Goal: Task Accomplishment & Management: Manage account settings

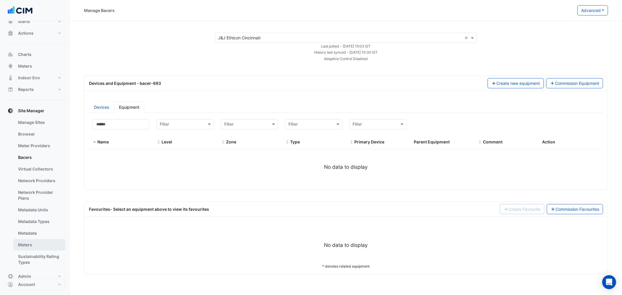
scroll to position [32, 0]
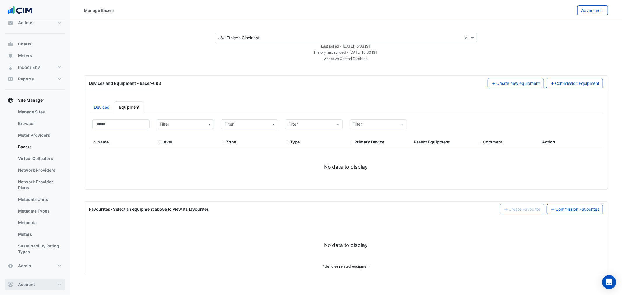
click at [54, 284] on button "Account" at bounding box center [35, 285] width 61 height 12
click at [31, 270] on link "Sign Out" at bounding box center [34, 270] width 55 height 12
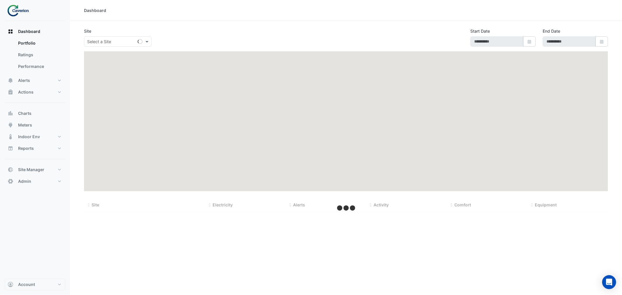
type input "**********"
select select "***"
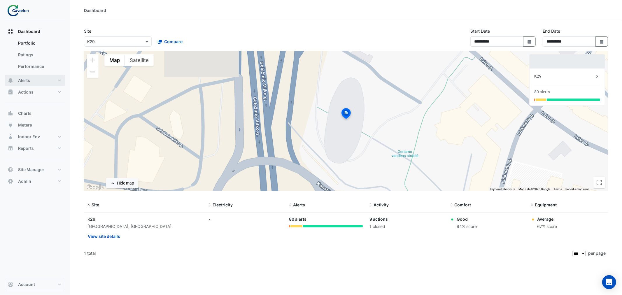
click at [26, 80] on span "Alerts" at bounding box center [24, 81] width 12 height 6
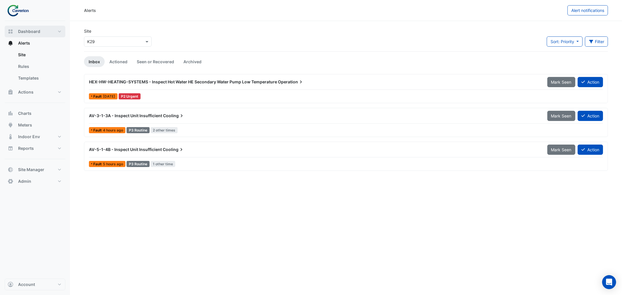
click at [32, 29] on span "Dashboard" at bounding box center [29, 32] width 22 height 6
select select "***"
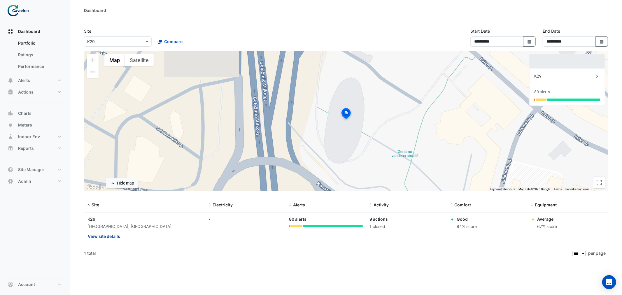
click at [110, 237] on button "View site details" at bounding box center [104, 236] width 33 height 10
click at [101, 228] on ngb-offcanvas-backdrop at bounding box center [311, 147] width 622 height 295
click at [113, 42] on input "text" at bounding box center [112, 42] width 50 height 6
click at [103, 54] on span "Cyber City B" at bounding box center [101, 54] width 24 height 5
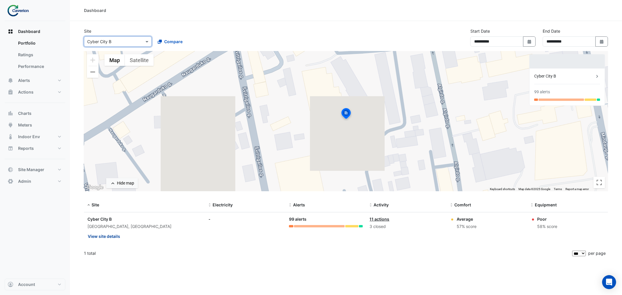
click at [110, 237] on button "View site details" at bounding box center [104, 236] width 33 height 10
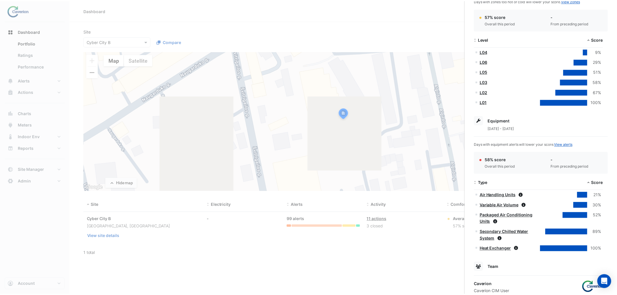
scroll to position [161, 0]
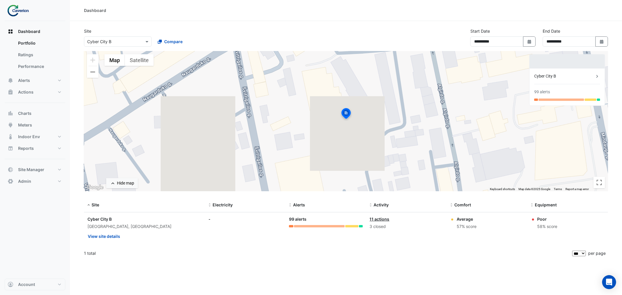
click at [18, 94] on ngb-offcanvas-backdrop at bounding box center [311, 147] width 622 height 295
click at [24, 80] on span "Alerts" at bounding box center [24, 81] width 12 height 6
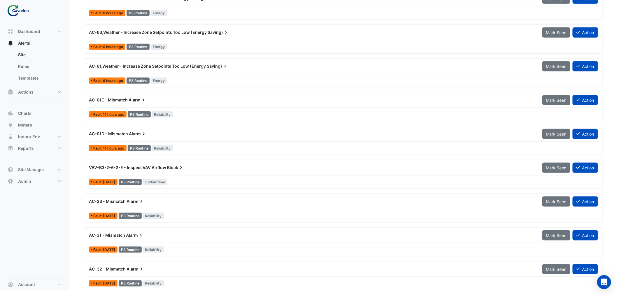
scroll to position [186, 0]
click at [30, 137] on span "Indoor Env" at bounding box center [29, 137] width 22 height 6
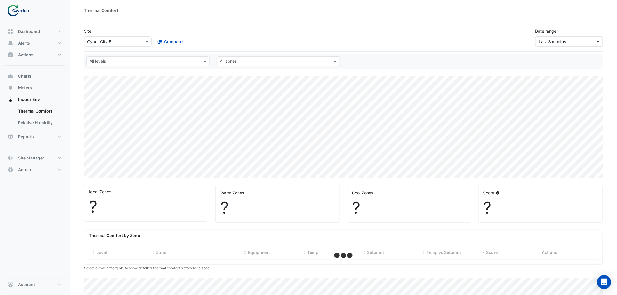
select select "***"
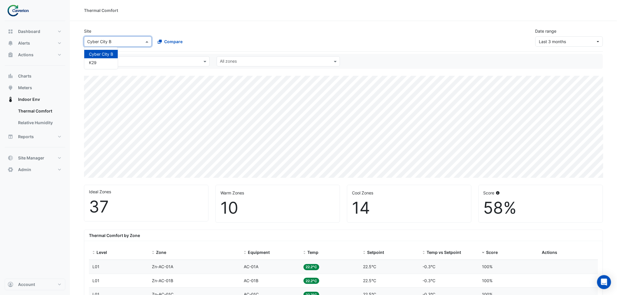
click at [139, 42] on div at bounding box center [117, 41] width 67 height 7
click at [98, 64] on div "K29" at bounding box center [101, 62] width 34 height 8
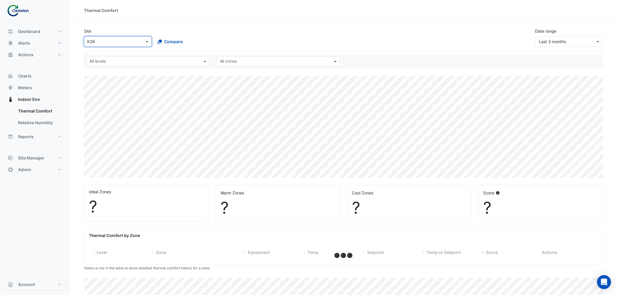
select select "***"
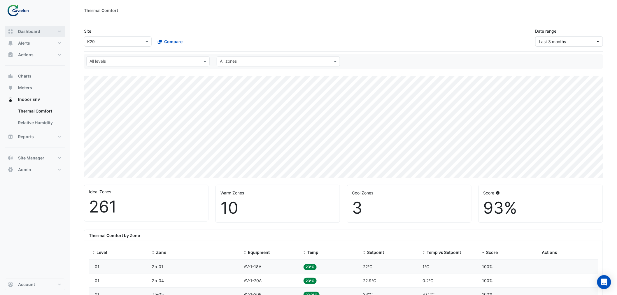
click at [33, 30] on span "Dashboard" at bounding box center [29, 32] width 22 height 6
select select "***"
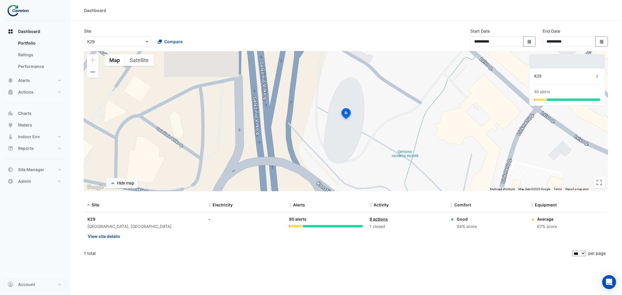
click at [103, 236] on button "View site details" at bounding box center [104, 236] width 33 height 10
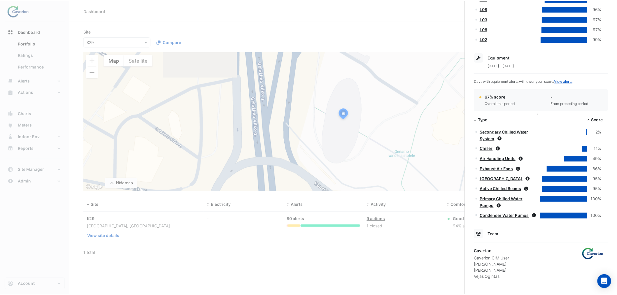
scroll to position [202, 0]
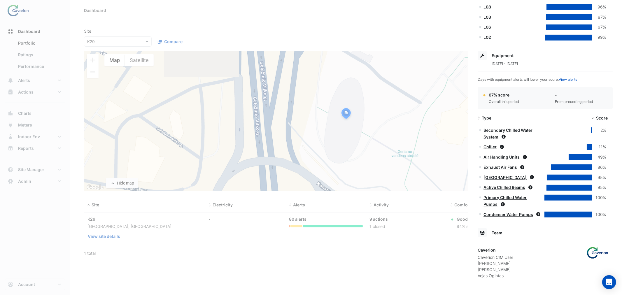
click at [57, 88] on ngb-offcanvas-backdrop at bounding box center [311, 147] width 622 height 295
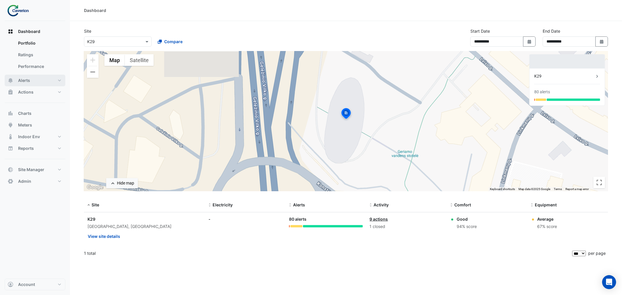
click at [19, 81] on span "Alerts" at bounding box center [24, 81] width 12 height 6
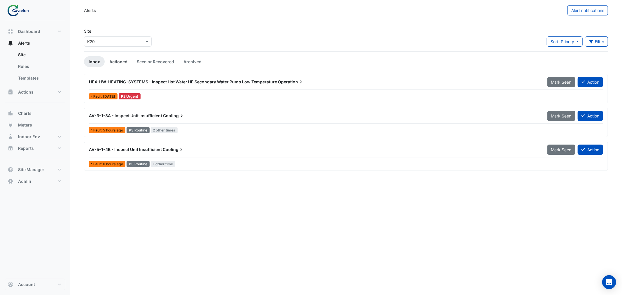
click at [112, 59] on link "Actioned" at bounding box center [118, 61] width 27 height 11
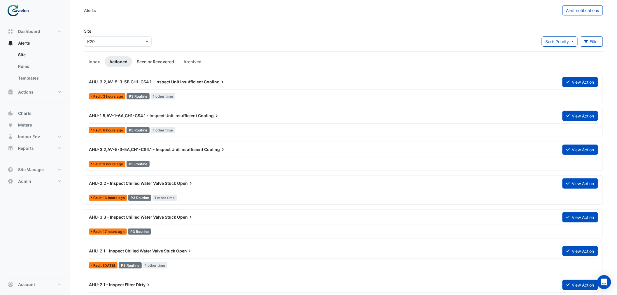
click at [153, 61] on link "Seen or Recovered" at bounding box center [155, 61] width 47 height 11
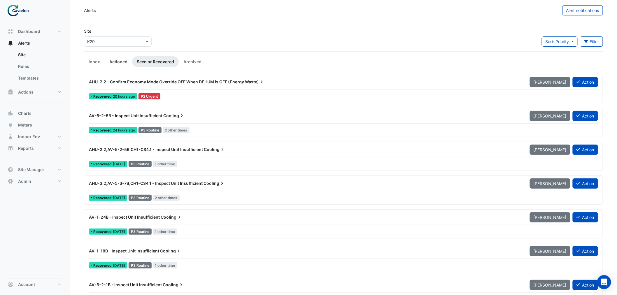
click at [113, 61] on link "Actioned" at bounding box center [118, 61] width 27 height 11
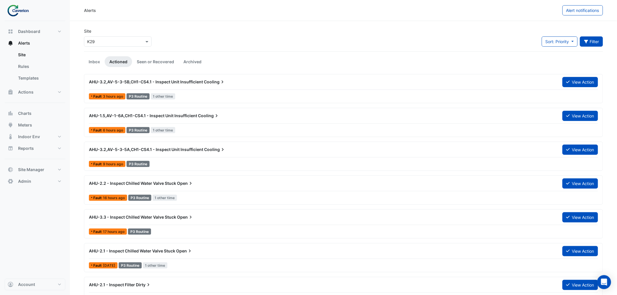
click at [600, 44] on button "Filter" at bounding box center [591, 41] width 23 height 10
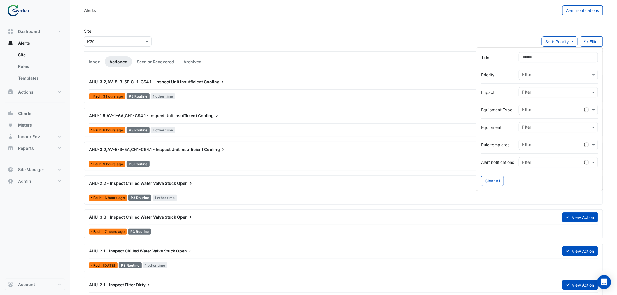
click at [536, 77] on input "text" at bounding box center [556, 75] width 69 height 6
click at [532, 88] on span "P1 Critical" at bounding box center [533, 87] width 19 height 5
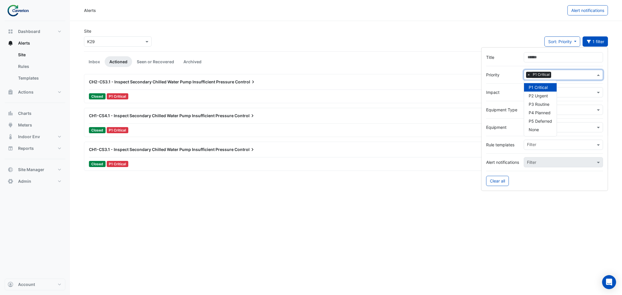
click at [162, 85] on div "CH2-CS3.1 - Inspect Secondary Chilled Water Pump Insufficient Pressure Control" at bounding box center [325, 82] width 472 height 6
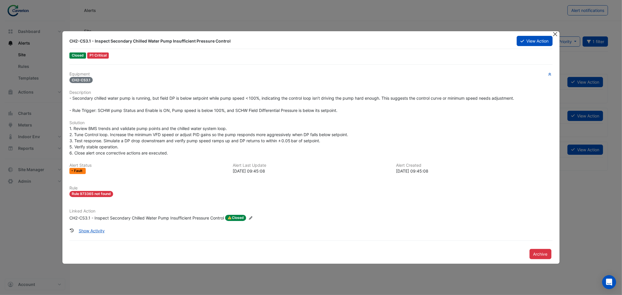
click at [555, 35] on button "Close" at bounding box center [556, 34] width 6 height 6
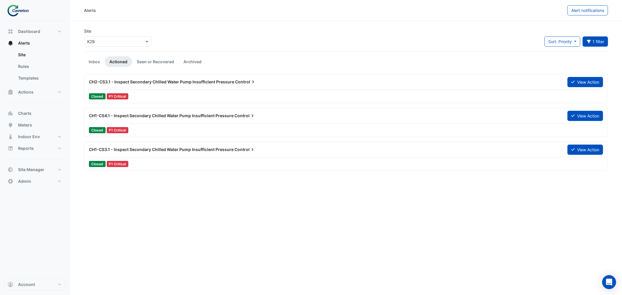
click at [153, 123] on div "CH1-CS4.1 - Inspect Secondary Chilled Water Pump Insufficient Pressure Control …" at bounding box center [346, 117] width 514 height 13
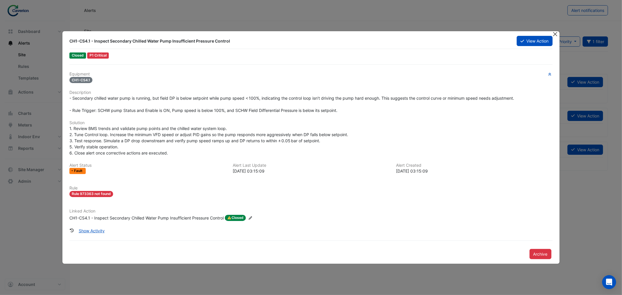
click at [554, 34] on button "Close" at bounding box center [556, 34] width 6 height 6
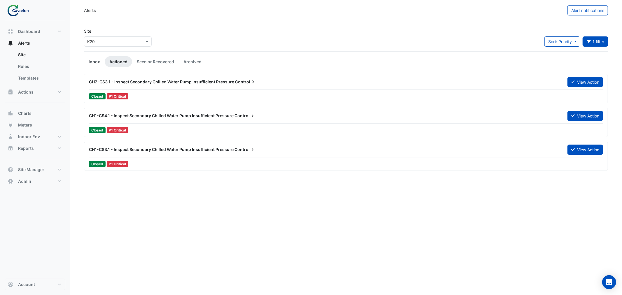
click at [95, 62] on link "Inbox" at bounding box center [94, 61] width 21 height 11
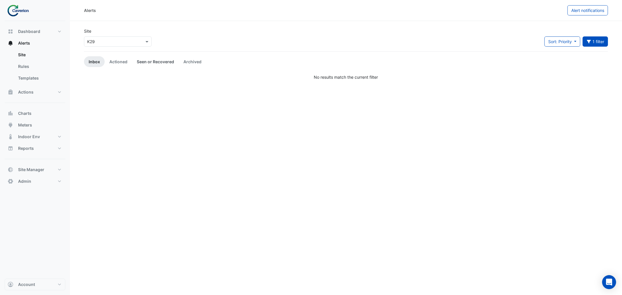
click at [149, 60] on link "Seen or Recovered" at bounding box center [155, 61] width 47 height 11
click at [194, 60] on link "Archived" at bounding box center [192, 61] width 27 height 11
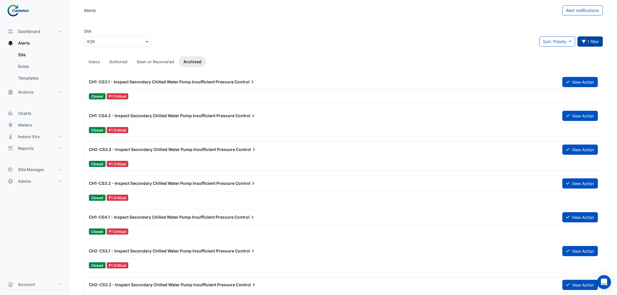
click at [595, 40] on button "1 filter" at bounding box center [591, 41] width 26 height 10
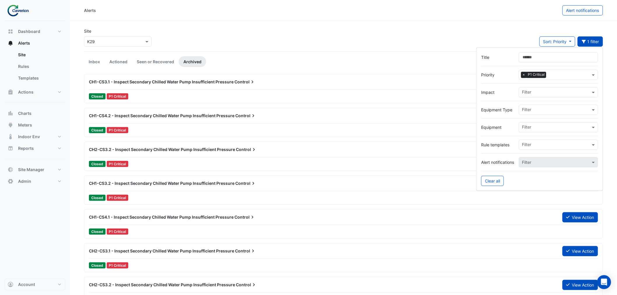
click at [524, 75] on span "×" at bounding box center [523, 75] width 5 height 6
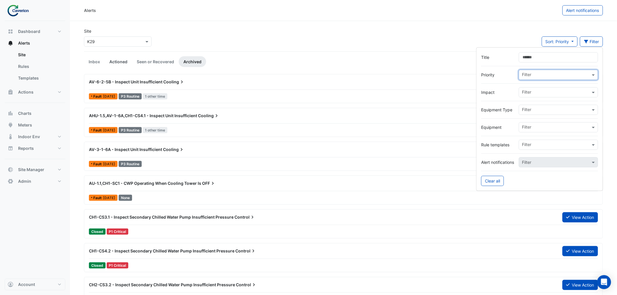
click at [119, 63] on link "Actioned" at bounding box center [118, 61] width 27 height 11
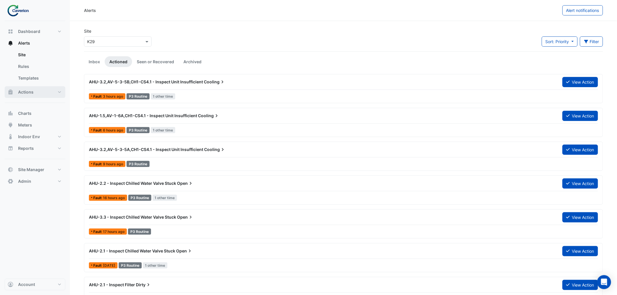
click at [24, 90] on span "Actions" at bounding box center [25, 92] width 15 height 6
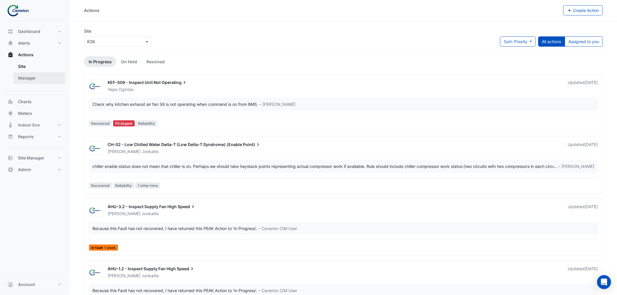
drag, startPoint x: 33, startPoint y: 77, endPoint x: 69, endPoint y: 84, distance: 36.0
click at [33, 77] on link "Manager" at bounding box center [39, 78] width 52 height 12
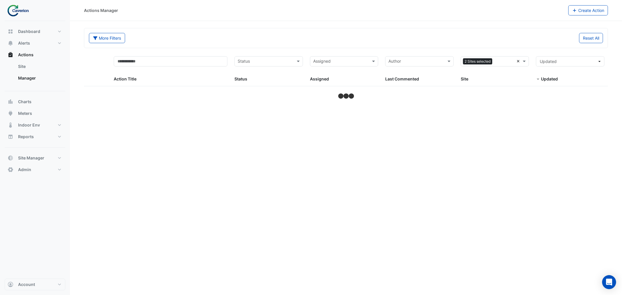
select select "***"
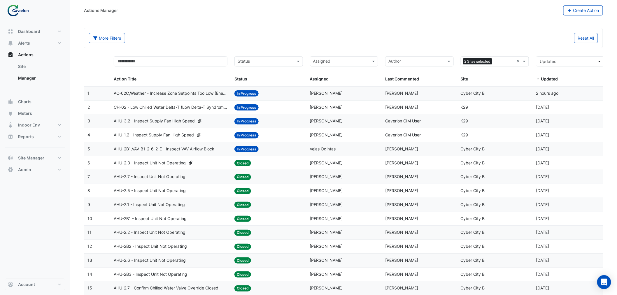
click at [174, 144] on datatable-body-cell "Action Title: AHU-2B1,VAV-B1-2-6-2-E - Inspect VAV Airflow Block" at bounding box center [170, 149] width 121 height 14
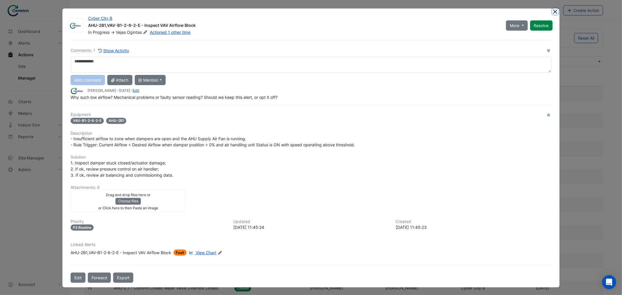
click at [555, 11] on button "Close" at bounding box center [556, 11] width 6 height 6
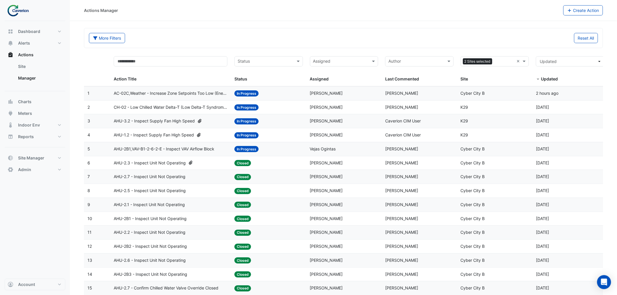
click at [270, 63] on input "text" at bounding box center [265, 62] width 55 height 7
click at [256, 82] on span "In Progress" at bounding box center [251, 82] width 22 height 5
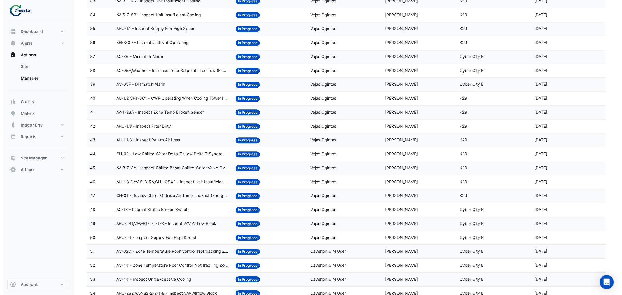
scroll to position [567, 0]
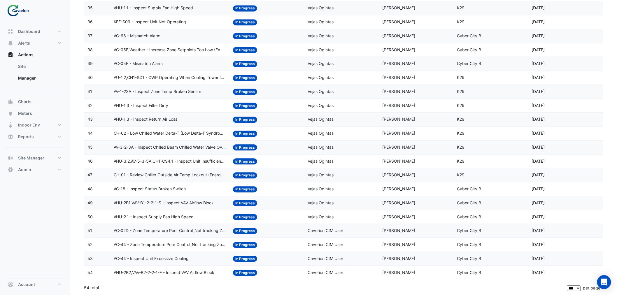
click at [156, 242] on span "AC-44 - Zone Temperature Poor Control_Not tracking Zone TSP" at bounding box center [170, 245] width 113 height 7
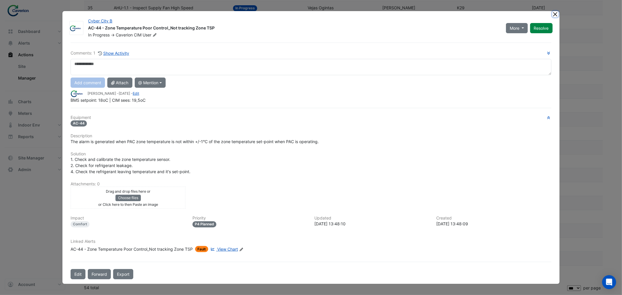
click at [555, 13] on button "Close" at bounding box center [556, 14] width 6 height 6
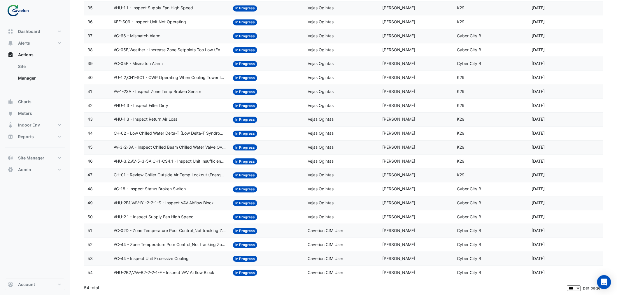
click at [154, 88] on span "AV-1-23A - Inspect Zone Temp Broken Sensor" at bounding box center [158, 91] width 88 height 7
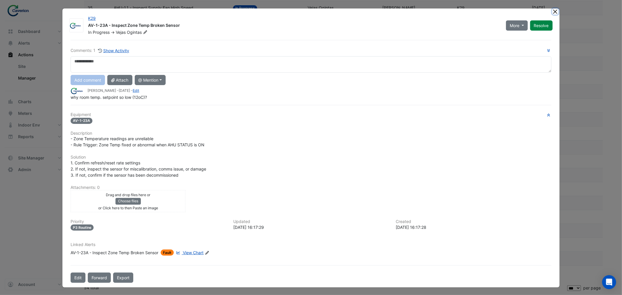
click at [557, 11] on button "Close" at bounding box center [556, 11] width 6 height 6
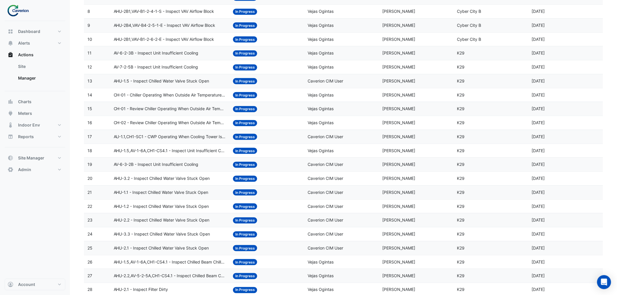
scroll to position [179, 0]
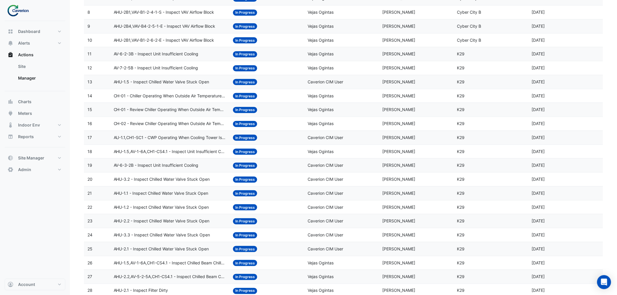
click at [156, 109] on span "CH-01 - Review Chiller Operating When Outside Air Temperature Is Low" at bounding box center [170, 109] width 113 height 7
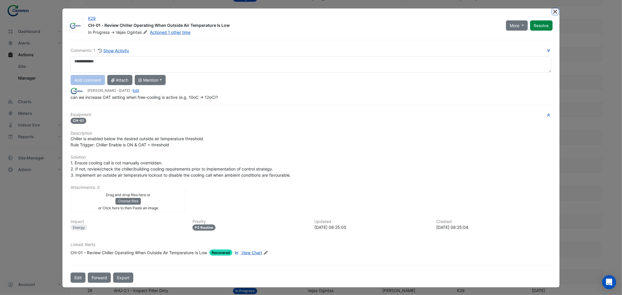
click at [555, 12] on button "Close" at bounding box center [556, 11] width 6 height 6
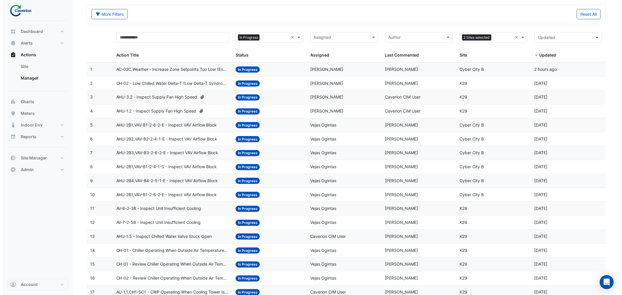
scroll to position [0, 0]
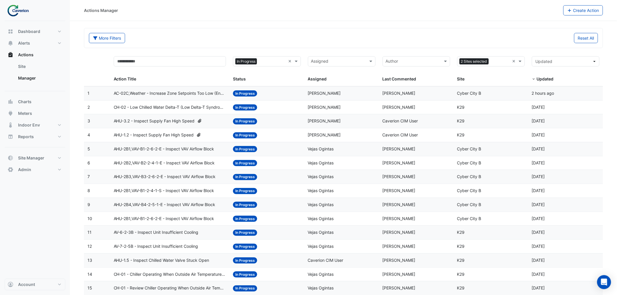
click at [170, 112] on datatable-body-cell "Action Title: CH-02 - Low Chilled Water Delta-T (Low Delta-T Syndrome) (Enable …" at bounding box center [170, 108] width 120 height 14
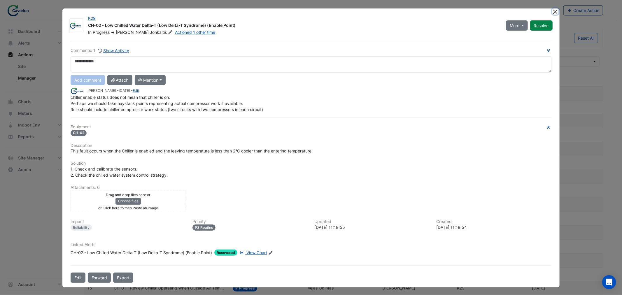
click at [555, 11] on button "Close" at bounding box center [556, 11] width 6 height 6
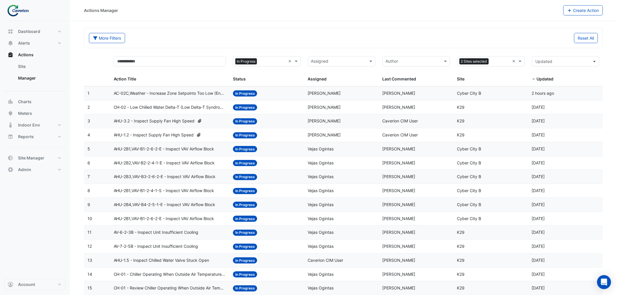
click at [162, 151] on span "AHU-2B1,VAV-B1-2-6-2-E - Inspect VAV Airflow Block" at bounding box center [164, 149] width 101 height 7
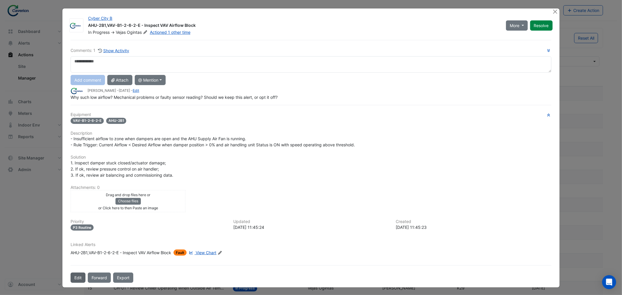
click at [76, 277] on button "Edit" at bounding box center [78, 278] width 15 height 10
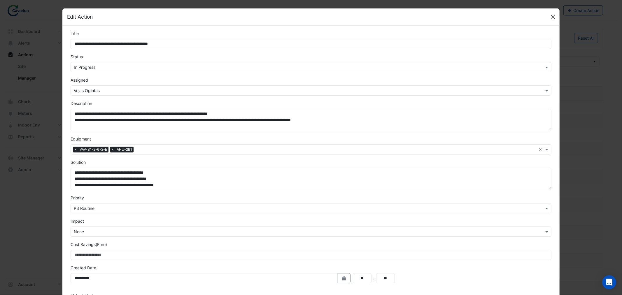
click at [550, 18] on button "Close" at bounding box center [553, 17] width 9 height 9
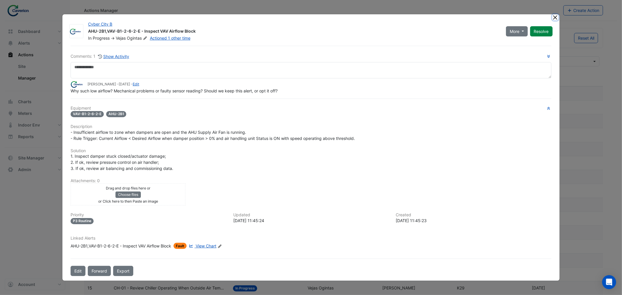
click at [553, 17] on button "Close" at bounding box center [556, 17] width 6 height 6
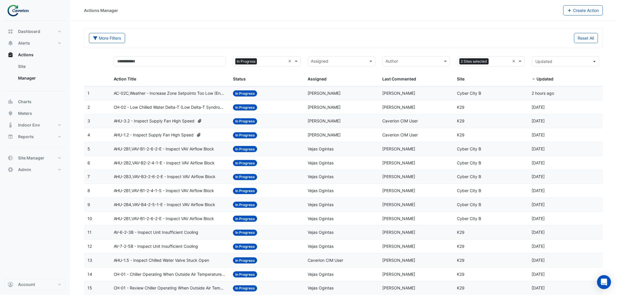
click at [266, 64] on input "text" at bounding box center [272, 62] width 27 height 7
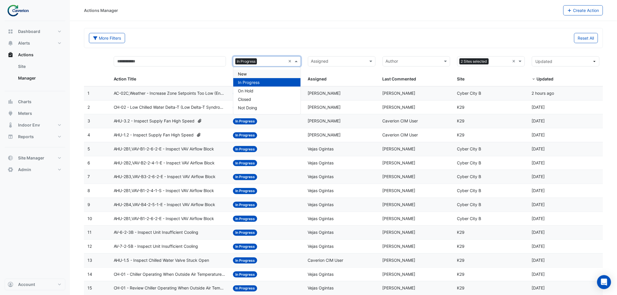
click at [246, 72] on span "New" at bounding box center [242, 73] width 9 height 5
click at [298, 62] on span at bounding box center [296, 61] width 7 height 7
click at [247, 83] on span "In Progress" at bounding box center [249, 82] width 22 height 5
click at [246, 75] on span "New" at bounding box center [242, 73] width 9 height 5
click at [246, 101] on span "Closed" at bounding box center [244, 99] width 13 height 5
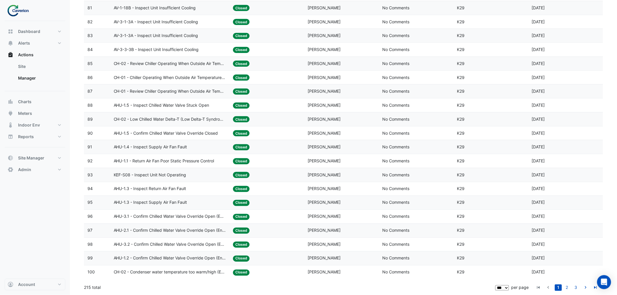
scroll to position [1215, 0]
click at [167, 202] on span "AHU-1.3 - Inspect Supply Air Fan Fault" at bounding box center [151, 203] width 74 height 7
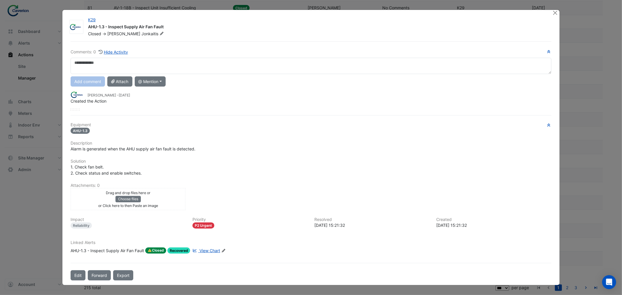
click at [559, 11] on div at bounding box center [556, 13] width 7 height 7
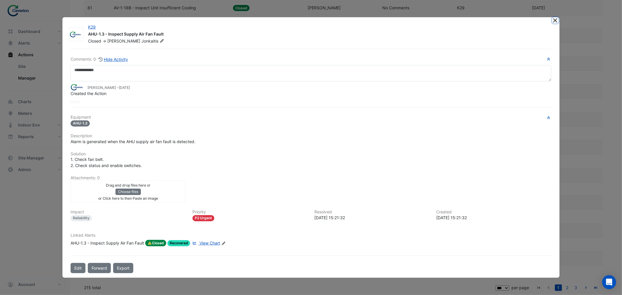
click at [553, 21] on button "Close" at bounding box center [556, 20] width 6 height 6
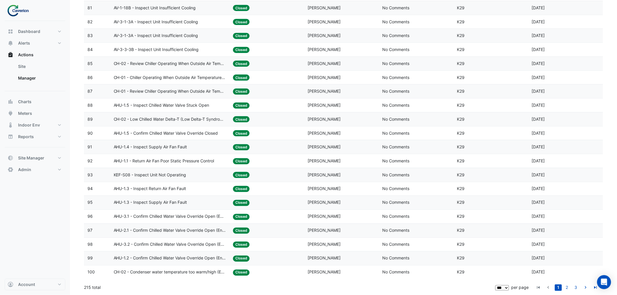
click at [147, 146] on span "AHU-1.4 - Inspect Supply Air Fan Fault" at bounding box center [151, 147] width 74 height 7
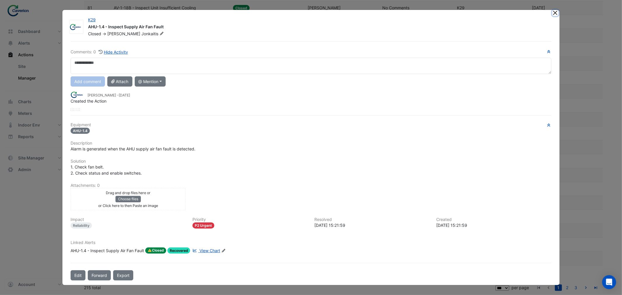
click at [556, 12] on button "Close" at bounding box center [556, 13] width 6 height 6
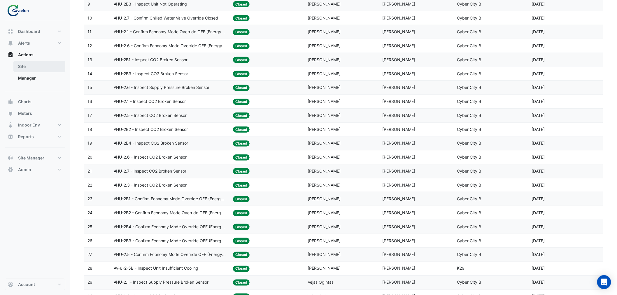
scroll to position [113, 0]
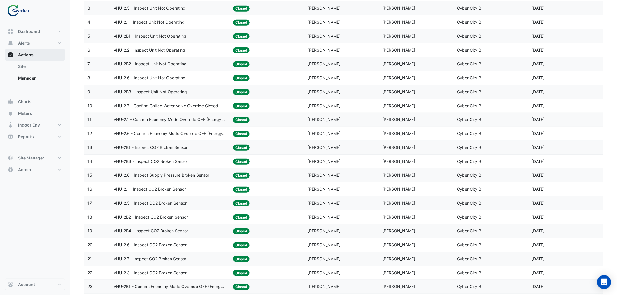
click at [22, 53] on span "Actions" at bounding box center [25, 55] width 15 height 6
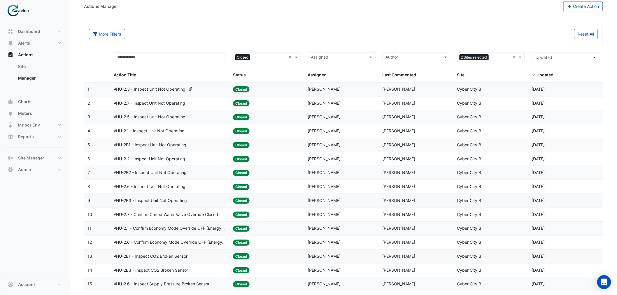
scroll to position [0, 0]
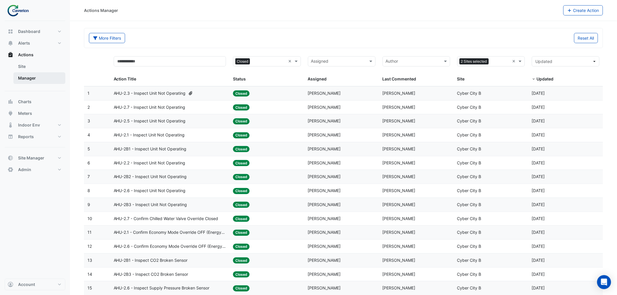
click at [35, 77] on link "Manager" at bounding box center [39, 78] width 52 height 12
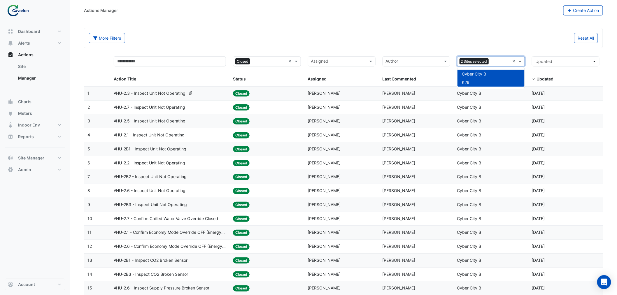
click at [506, 62] on input "text" at bounding box center [500, 62] width 19 height 7
drag, startPoint x: 472, startPoint y: 81, endPoint x: 473, endPoint y: 78, distance: 3.4
click at [471, 81] on div "K29" at bounding box center [491, 82] width 67 height 8
click at [473, 74] on span "Cyber City B" at bounding box center [474, 73] width 24 height 5
click at [469, 82] on span "K29" at bounding box center [466, 82] width 8 height 5
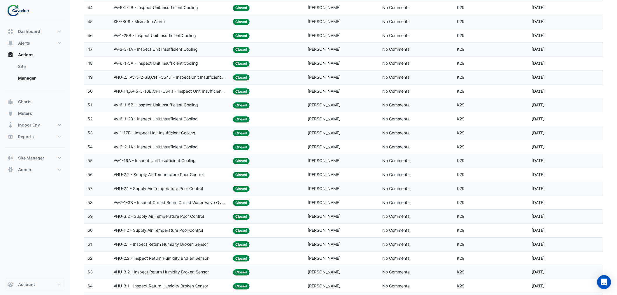
scroll to position [745, 0]
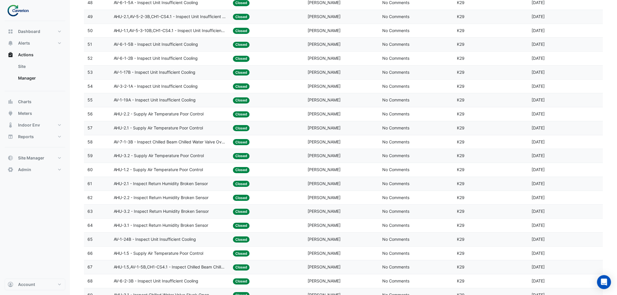
click at [121, 205] on datatable-body-cell "Action Title: AHU-2.2 - Inspect Return Humidity Broken Sensor" at bounding box center [170, 198] width 120 height 14
click at [158, 201] on span "AHU-2.2 - Inspect Return Humidity Broken Sensor" at bounding box center [161, 198] width 95 height 7
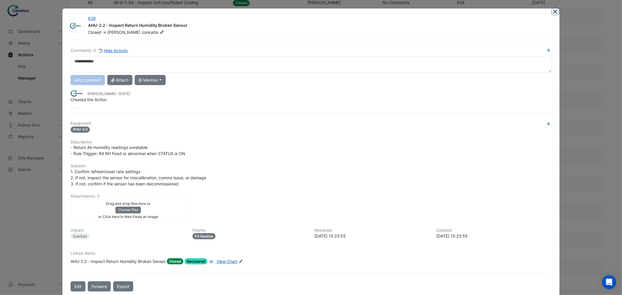
drag, startPoint x: 552, startPoint y: 12, endPoint x: 526, endPoint y: 20, distance: 26.9
click at [553, 12] on button "Close" at bounding box center [556, 11] width 6 height 6
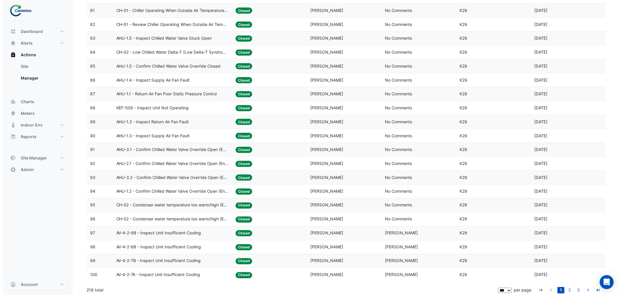
scroll to position [1215, 0]
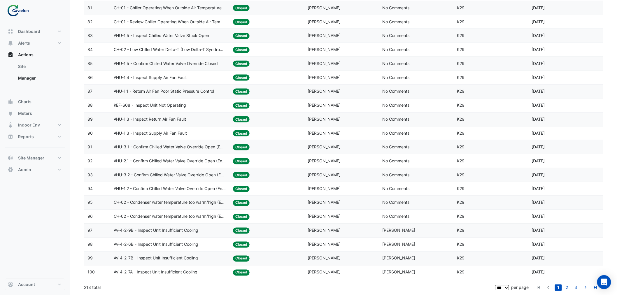
click at [168, 247] on datatable-body-cell "Action Title: AV-4-2-6B - Inspect Unit Insufficient Cooling" at bounding box center [170, 245] width 120 height 14
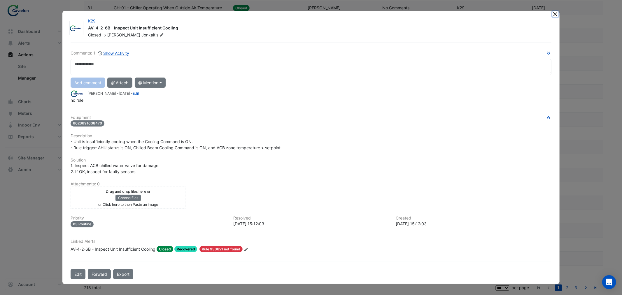
click at [556, 15] on button "Close" at bounding box center [556, 14] width 6 height 6
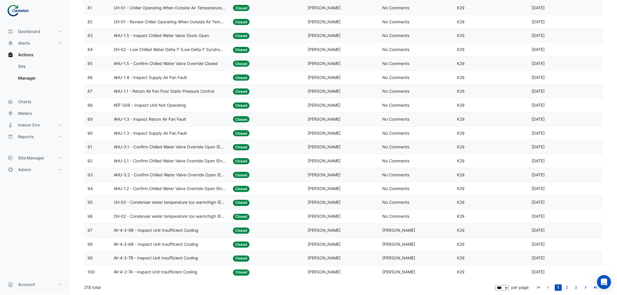
click at [155, 270] on span "AV-4-2-7A - Inspect Unit Insufficient Cooling" at bounding box center [156, 272] width 84 height 7
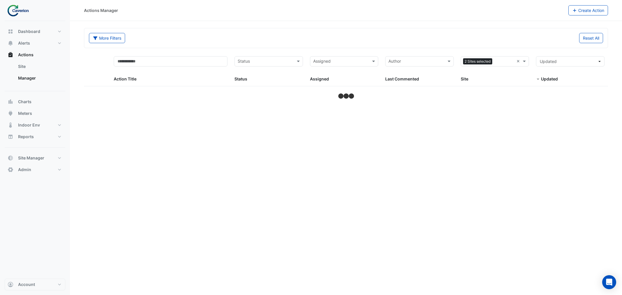
select select "***"
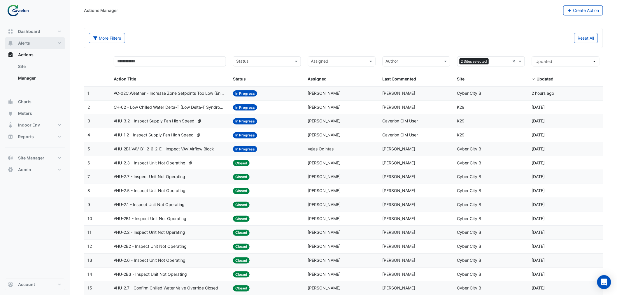
click at [22, 42] on span "Alerts" at bounding box center [24, 43] width 12 height 6
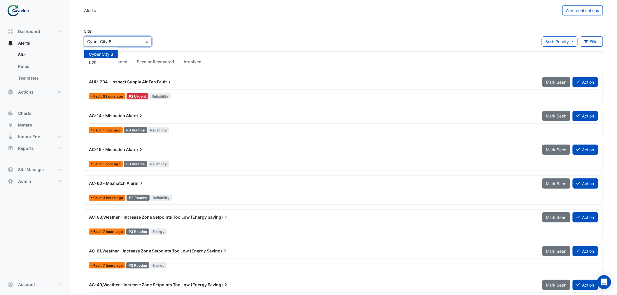
drag, startPoint x: 130, startPoint y: 40, endPoint x: 124, endPoint y: 43, distance: 6.5
click at [130, 39] on input "text" at bounding box center [112, 42] width 50 height 6
click at [97, 62] on span "K29" at bounding box center [93, 62] width 8 height 5
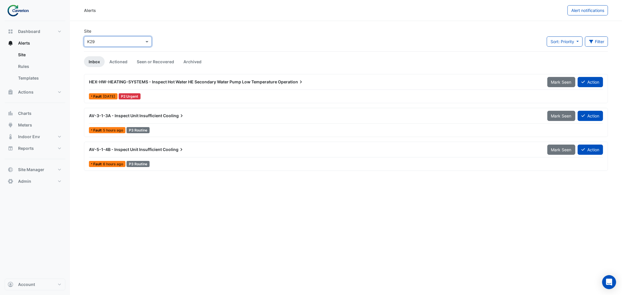
click at [159, 81] on span "HEX-HW-HEATING-SYSTEMS - Inspect Hot Water HE Secondary Water Pump Low Temperat…" at bounding box center [183, 81] width 188 height 5
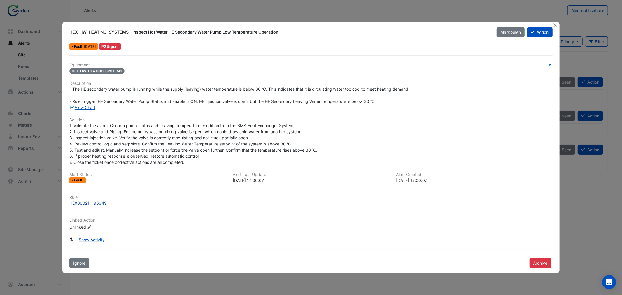
click at [92, 202] on div "HEX00021 - 969491" at bounding box center [88, 203] width 39 height 6
click at [91, 240] on button "Show Activity" at bounding box center [92, 240] width 34 height 10
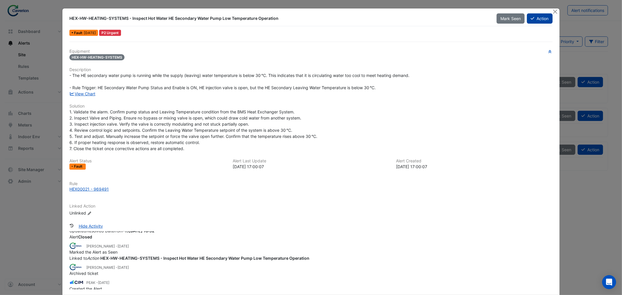
click at [539, 19] on button "Action" at bounding box center [539, 18] width 25 height 10
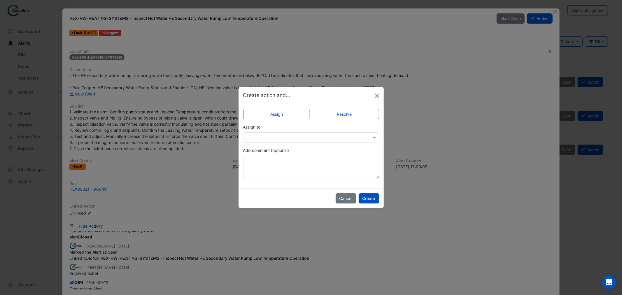
click at [379, 94] on button "Close" at bounding box center [377, 95] width 9 height 9
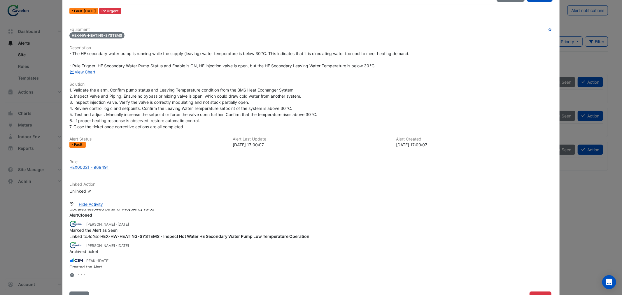
scroll to position [41, 0]
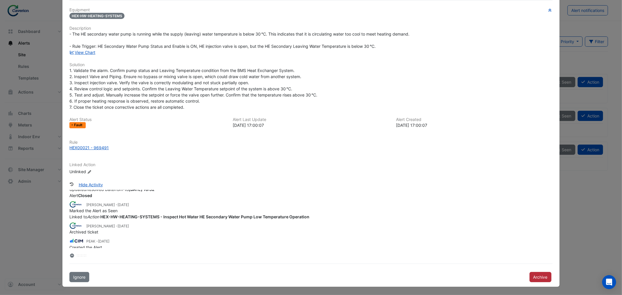
click at [534, 277] on button "Archive" at bounding box center [541, 277] width 22 height 10
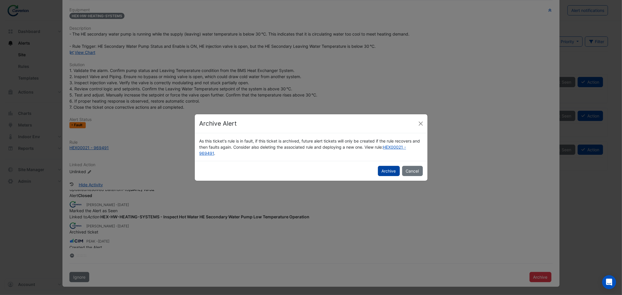
click at [394, 170] on button "Archive" at bounding box center [389, 171] width 22 height 10
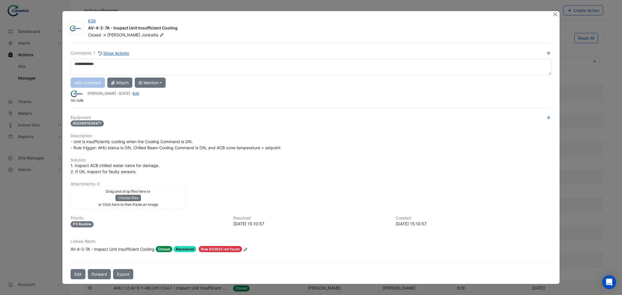
select select "***"
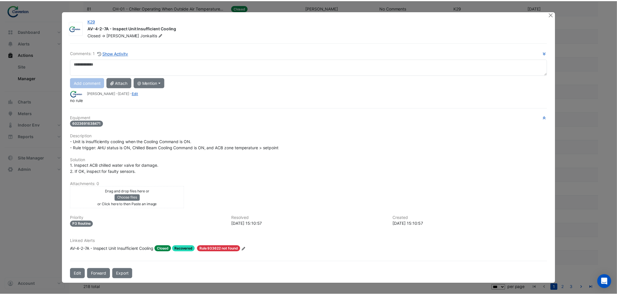
scroll to position [1215, 0]
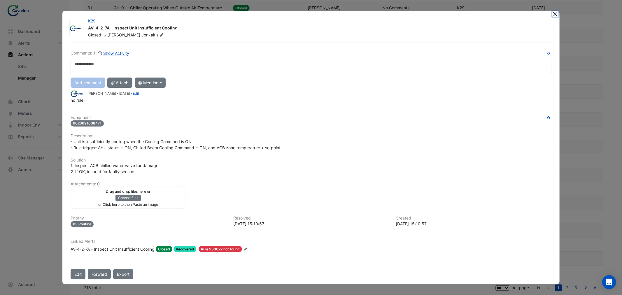
click at [554, 15] on button "Close" at bounding box center [556, 14] width 6 height 6
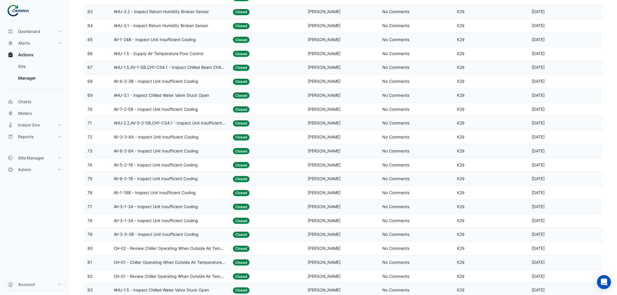
scroll to position [956, 0]
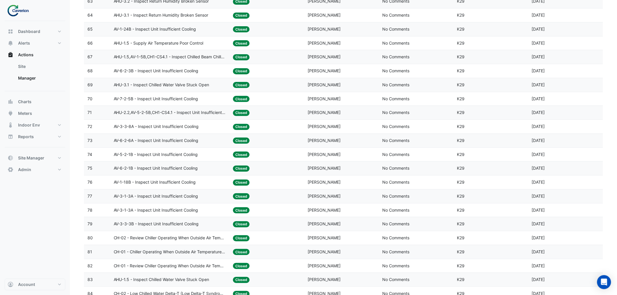
click at [155, 74] on span "AV-6-2-3B - Inspect Unit Insufficient Cooling" at bounding box center [156, 71] width 85 height 7
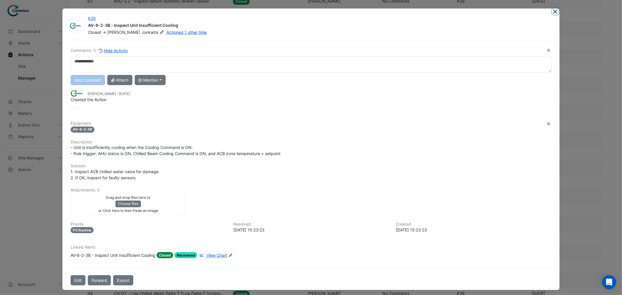
click at [553, 13] on button "Close" at bounding box center [556, 11] width 6 height 6
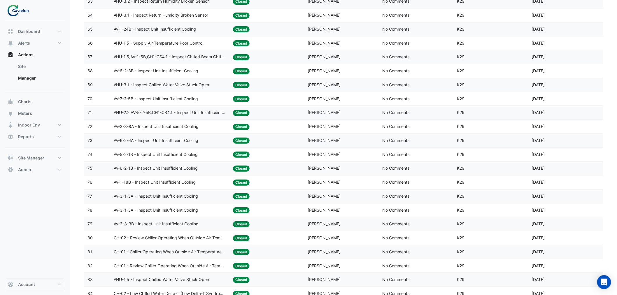
click at [160, 186] on span "AV-1-18B - Inspect Unit Insufficient Cooling" at bounding box center [155, 182] width 82 height 7
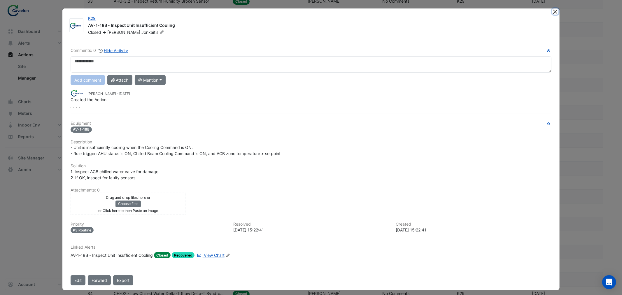
click at [553, 10] on button "Close" at bounding box center [556, 11] width 6 height 6
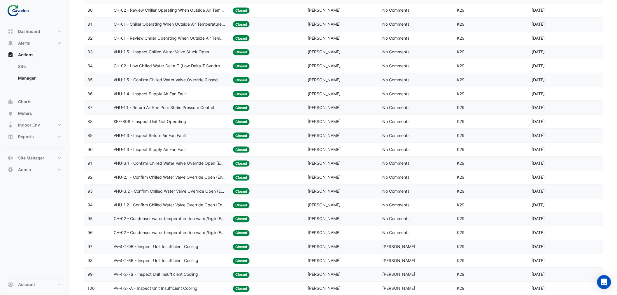
scroll to position [1215, 0]
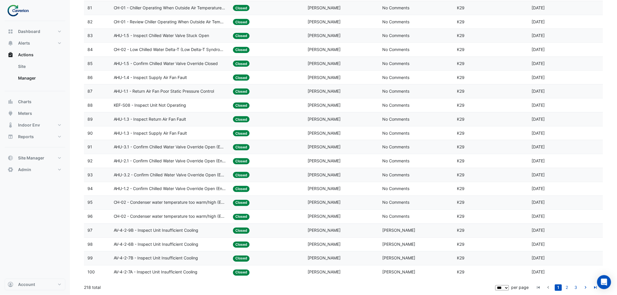
click at [168, 255] on span "AV-4-2-7B - Inspect Unit Insufficient Cooling" at bounding box center [156, 258] width 85 height 7
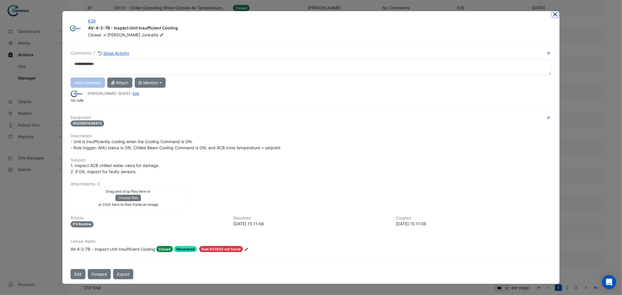
click at [555, 13] on button "Close" at bounding box center [556, 14] width 6 height 6
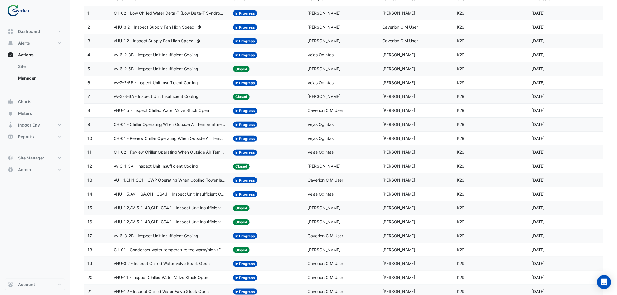
scroll to position [0, 0]
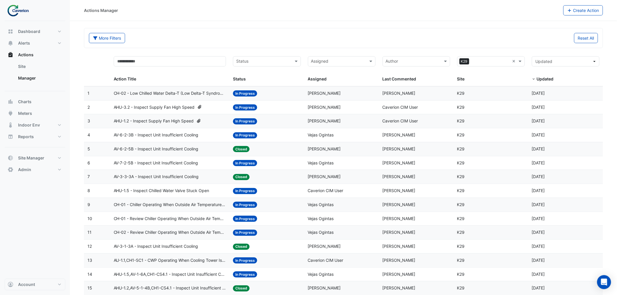
click at [170, 93] on span "CH-02 - Low Chilled Water Delta-T (Low Delta-T Syndrome) (Enable Point)" at bounding box center [170, 93] width 113 height 7
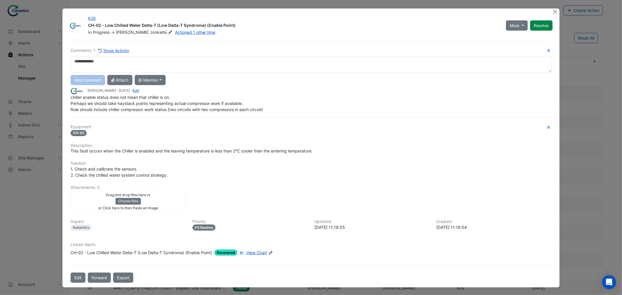
click at [263, 250] on span "View Chart" at bounding box center [257, 252] width 21 height 5
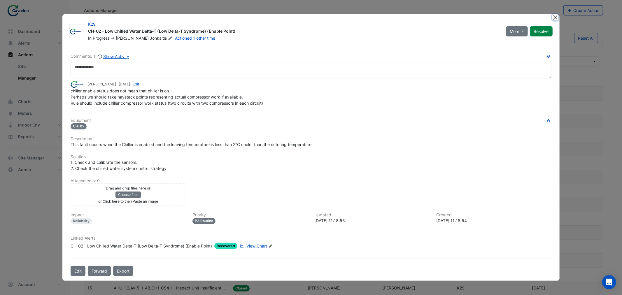
click at [555, 18] on button "Close" at bounding box center [556, 17] width 6 height 6
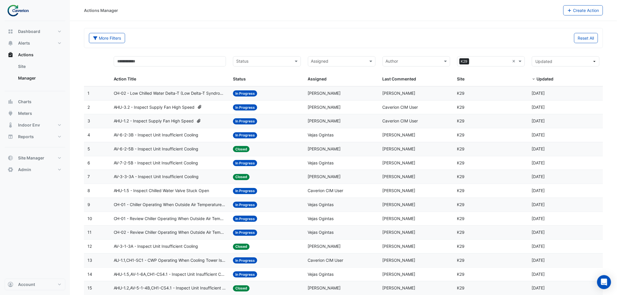
click at [154, 107] on span "AHU-3.2 - Inspect Supply Fan High Speed" at bounding box center [154, 107] width 81 height 7
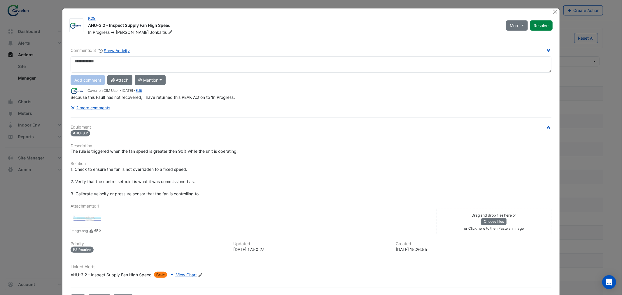
click at [189, 274] on span "View Chart" at bounding box center [186, 274] width 21 height 5
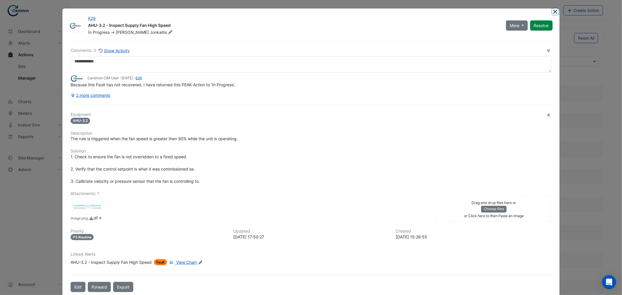
click at [553, 10] on button "Close" at bounding box center [556, 11] width 6 height 6
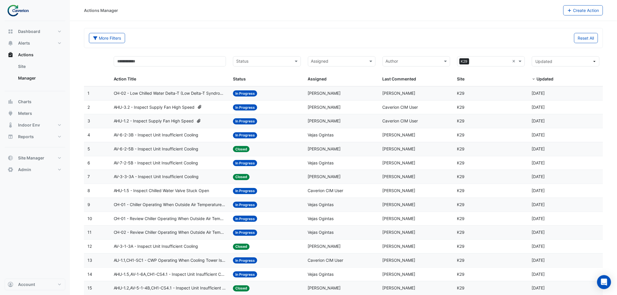
click at [161, 120] on span "AHU-1.2 - Inspect Supply Fan High Speed" at bounding box center [154, 121] width 80 height 7
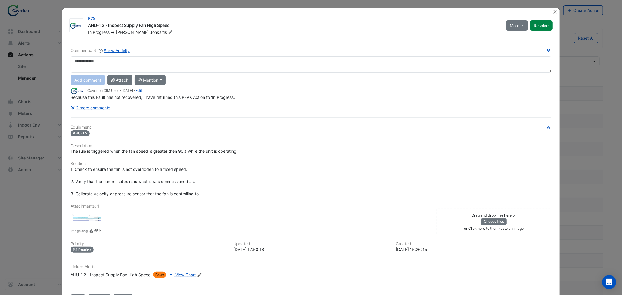
click at [179, 274] on span "View Chart" at bounding box center [185, 274] width 21 height 5
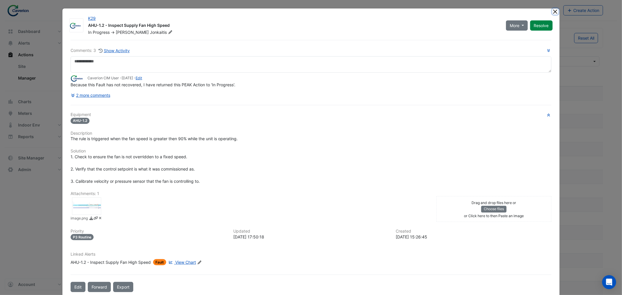
click at [554, 12] on button "Close" at bounding box center [556, 11] width 6 height 6
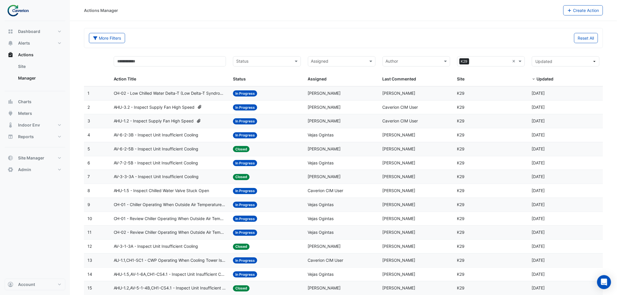
click at [157, 104] on span "AHU-3.2 - Inspect Supply Fan High Speed" at bounding box center [154, 107] width 81 height 7
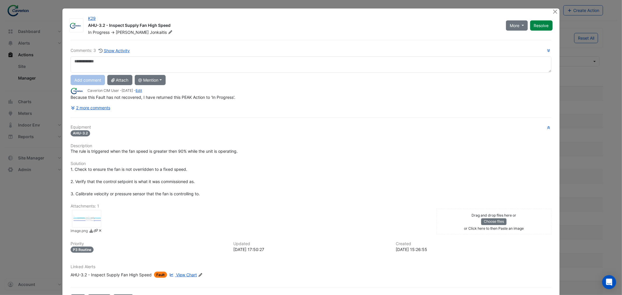
click at [185, 274] on span "View Chart" at bounding box center [186, 274] width 21 height 5
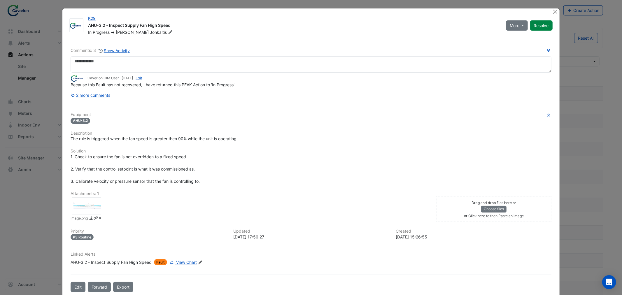
click at [159, 261] on span "Fault" at bounding box center [160, 262] width 13 height 6
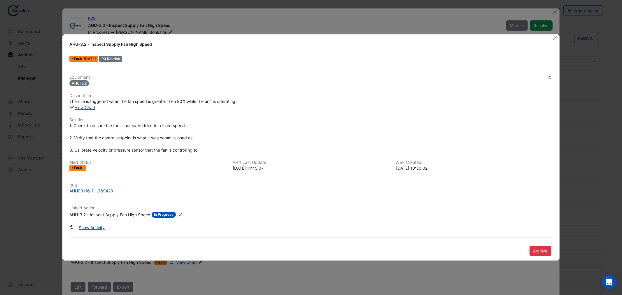
click at [100, 224] on button "Show Activity" at bounding box center [92, 228] width 34 height 10
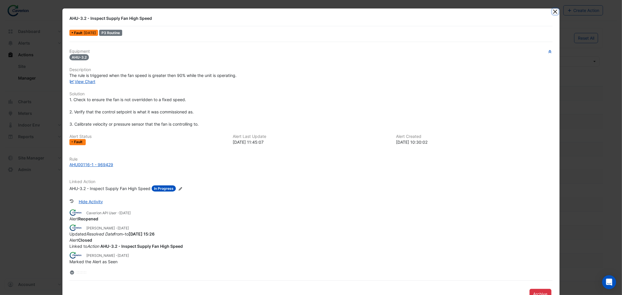
click at [553, 14] on button "Close" at bounding box center [556, 11] width 6 height 6
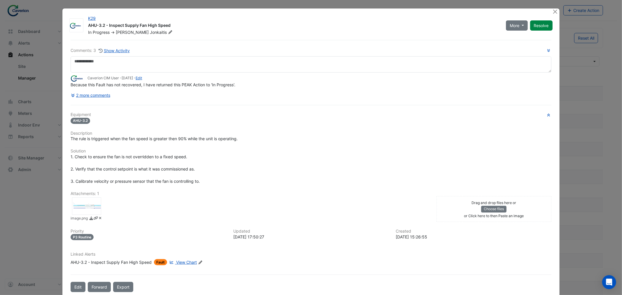
click at [556, 9] on div at bounding box center [556, 11] width 7 height 7
click at [553, 11] on button "Close" at bounding box center [556, 11] width 6 height 6
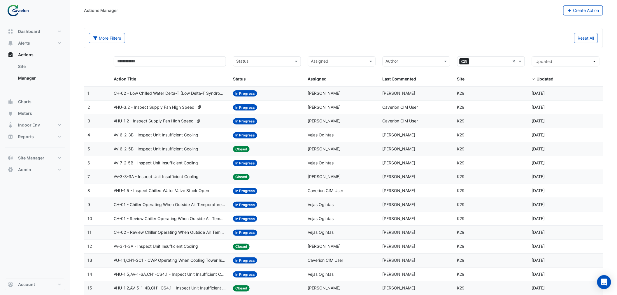
click at [176, 192] on span "AHU-1.5 - Inspect Chilled Water Valve Stuck Open" at bounding box center [162, 191] width 96 height 7
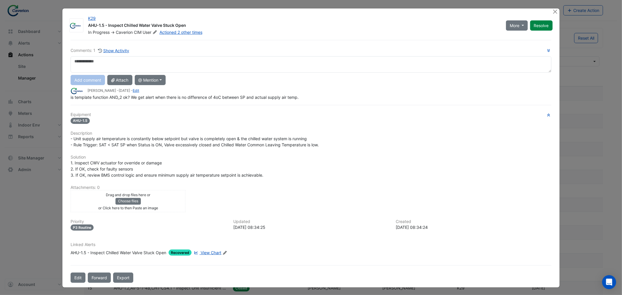
click at [217, 252] on span "View Chart" at bounding box center [211, 252] width 21 height 5
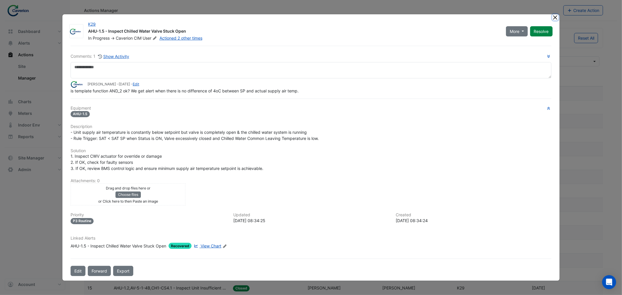
click at [556, 19] on button "Close" at bounding box center [556, 17] width 6 height 6
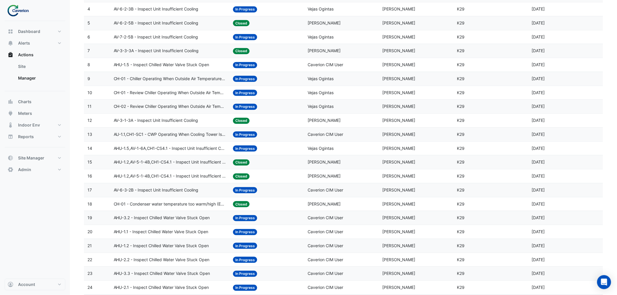
scroll to position [130, 0]
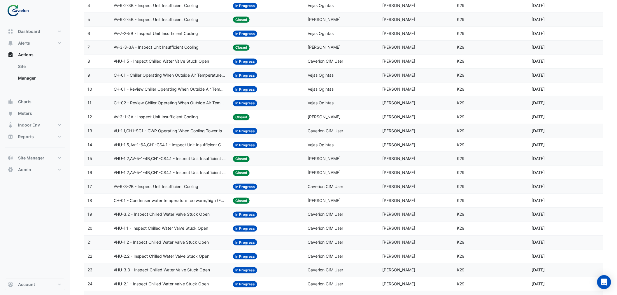
click at [170, 216] on span "AHU-3.2 - Inspect Chilled Water Valve Stuck Open" at bounding box center [162, 214] width 96 height 7
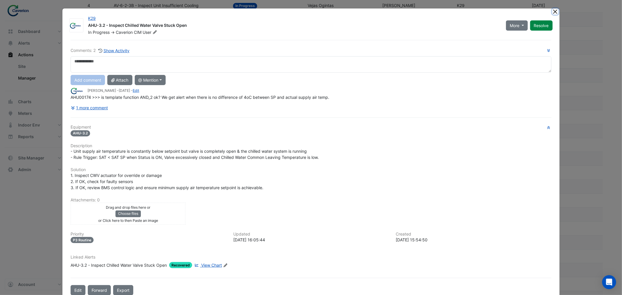
click at [555, 13] on button "Close" at bounding box center [556, 11] width 6 height 6
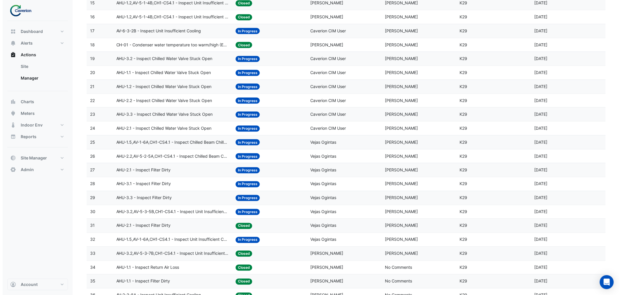
scroll to position [292, 0]
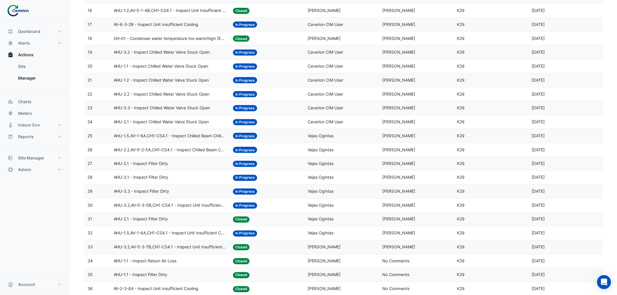
click at [153, 153] on span "AHU-2.2,AV-5-2-5A,CH1-CS4.1 - Inspect Chilled Beam Chilled Water Valve Override…" at bounding box center [170, 150] width 113 height 7
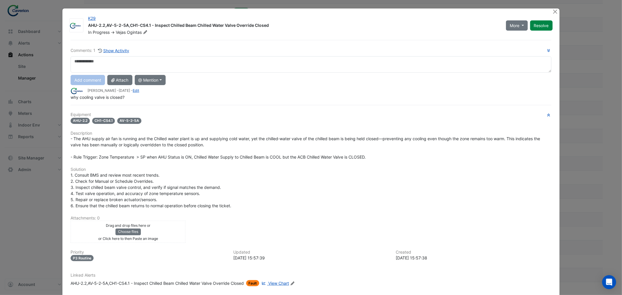
click at [278, 281] on span "View Chart" at bounding box center [278, 283] width 21 height 5
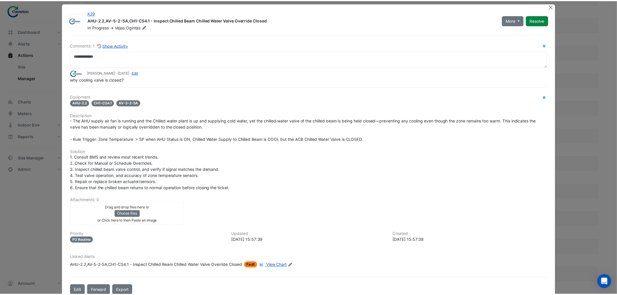
scroll to position [0, 0]
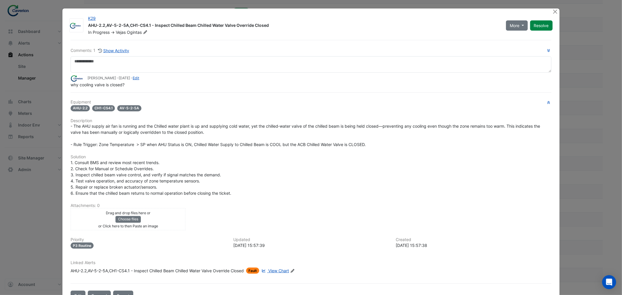
click at [559, 13] on ngb-modal-window "K29 AHU-2.2,AV-5-2-5A,CH1-CS4.1 - Inspect Chilled Beam Chilled Water Valve Over…" at bounding box center [311, 147] width 622 height 295
click at [553, 12] on button "Close" at bounding box center [556, 11] width 6 height 6
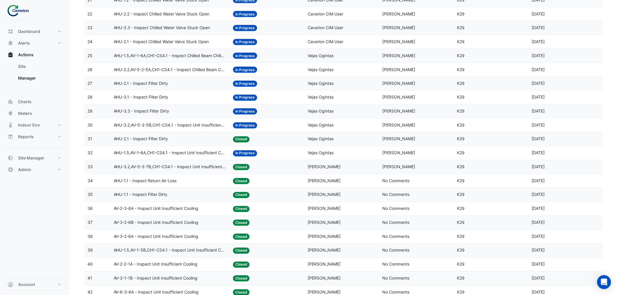
scroll to position [389, 0]
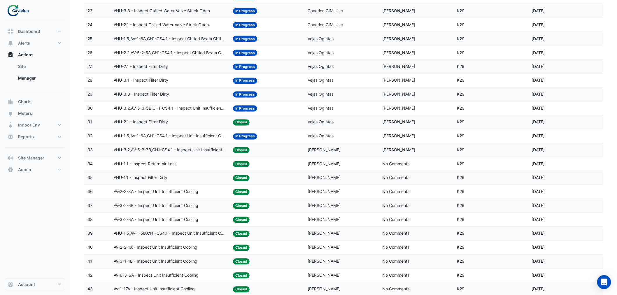
click at [158, 168] on span "AHU-1.1 - Inspect Return Air Loss" at bounding box center [145, 164] width 63 height 7
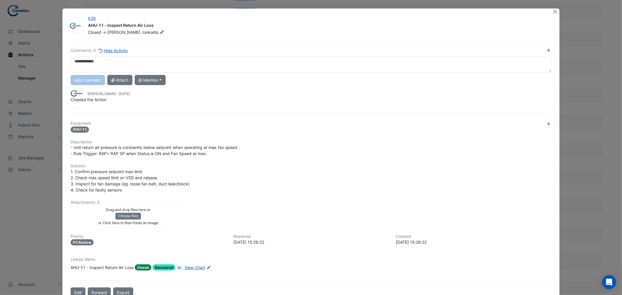
click at [190, 265] on span "View Chart" at bounding box center [195, 267] width 21 height 5
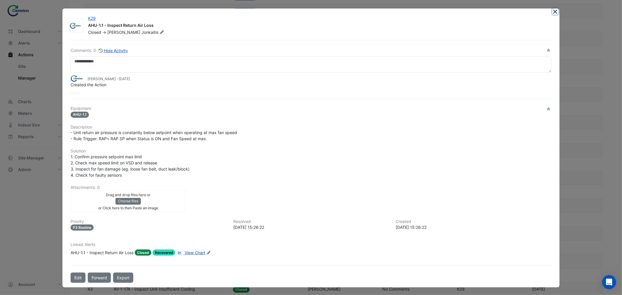
click at [555, 11] on button "Close" at bounding box center [556, 11] width 6 height 6
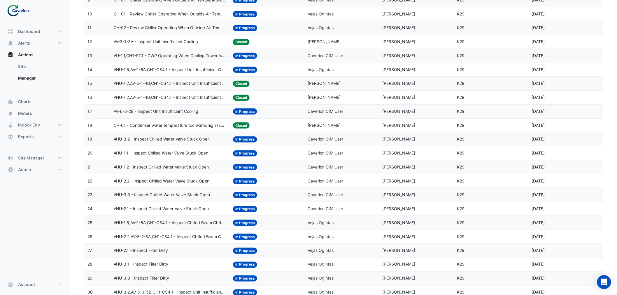
scroll to position [194, 0]
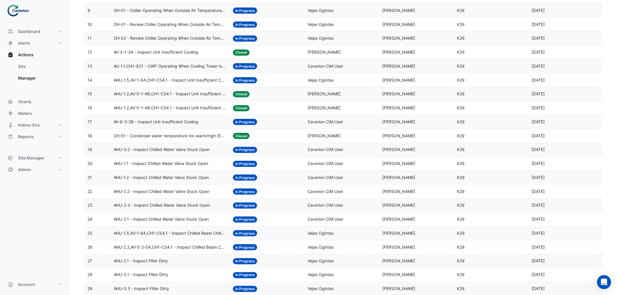
click at [162, 138] on span "CH-01 - Condenser water temperature too warm/high (Enable)" at bounding box center [170, 136] width 113 height 7
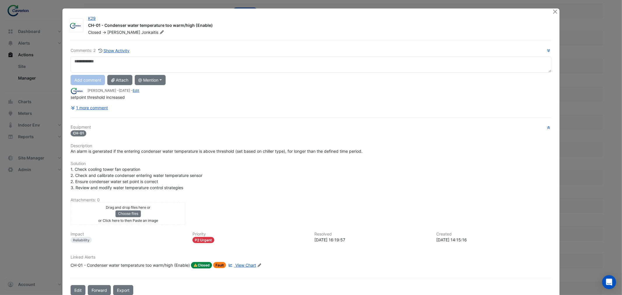
click at [251, 265] on span "View Chart" at bounding box center [245, 265] width 21 height 5
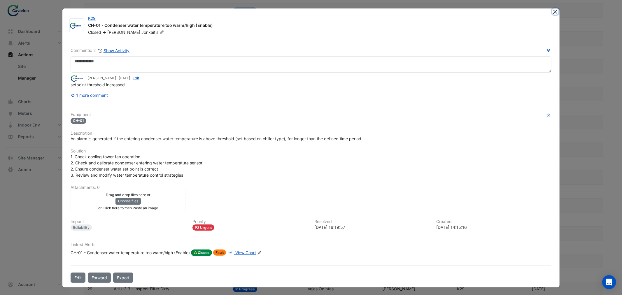
click at [553, 13] on button "Close" at bounding box center [556, 11] width 6 height 6
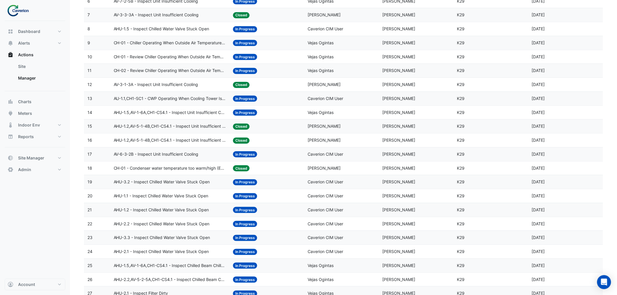
scroll to position [130, 0]
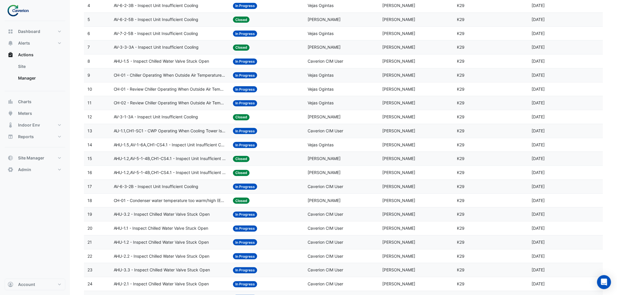
click at [161, 117] on span "AV-3-1-3A - Inspect Unit Insufficient Cooling" at bounding box center [156, 117] width 85 height 7
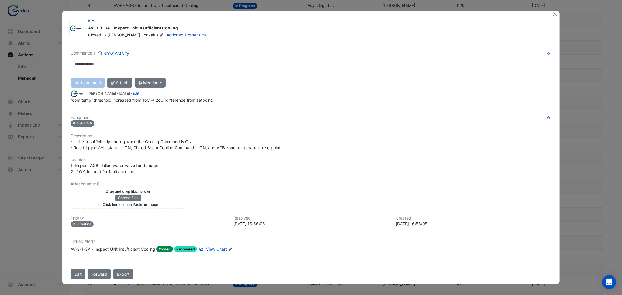
click at [220, 247] on span "View Chart" at bounding box center [216, 249] width 21 height 5
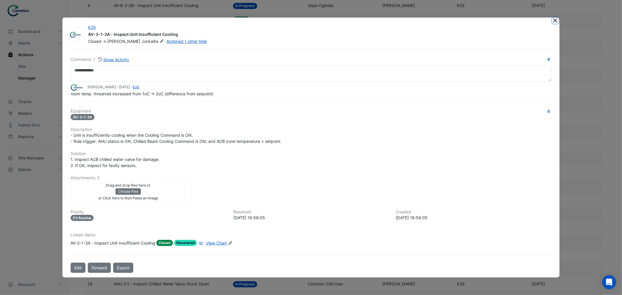
click at [555, 20] on button "Close" at bounding box center [556, 21] width 6 height 6
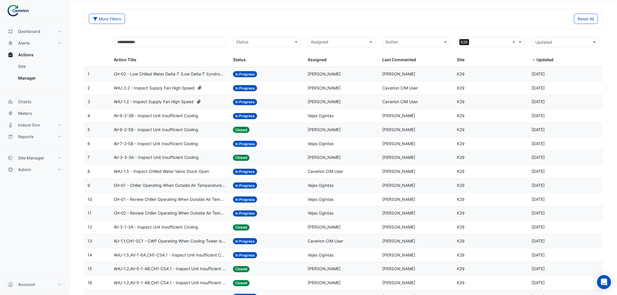
scroll to position [0, 0]
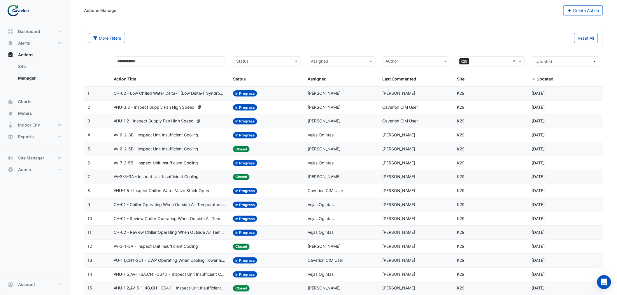
click at [177, 207] on span "CH-01 - Chiller Operating When Outside Air Temperature Is Low" at bounding box center [170, 205] width 113 height 7
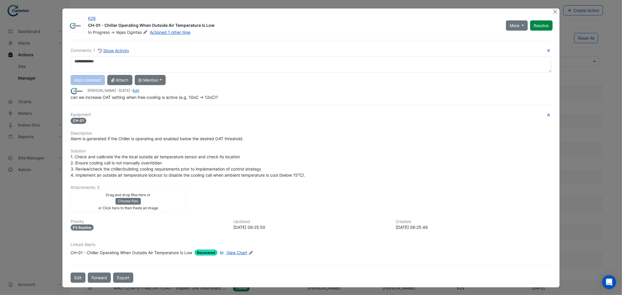
click at [236, 252] on span "View Chart" at bounding box center [237, 252] width 21 height 5
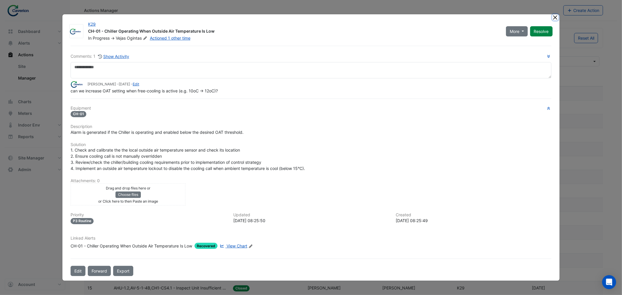
click at [555, 18] on button "Close" at bounding box center [556, 17] width 6 height 6
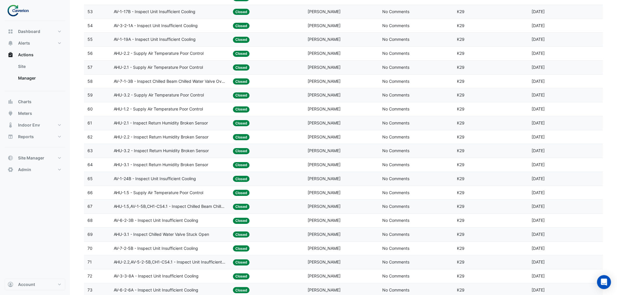
scroll to position [810, 0]
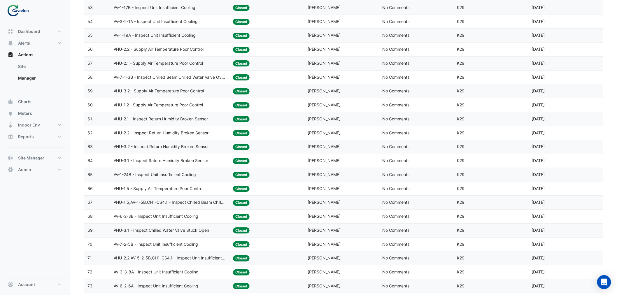
click at [167, 123] on span "AHU-2.1 - Inspect Return Humidity Broken Sensor" at bounding box center [161, 119] width 95 height 7
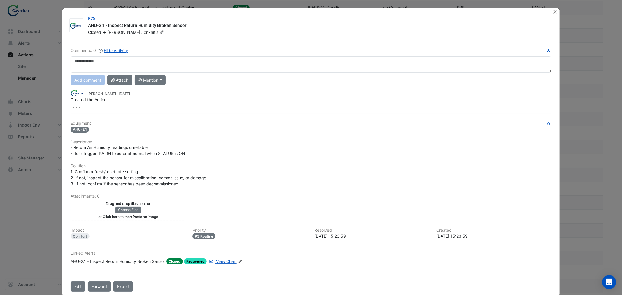
click at [225, 260] on span "View Chart" at bounding box center [226, 261] width 21 height 5
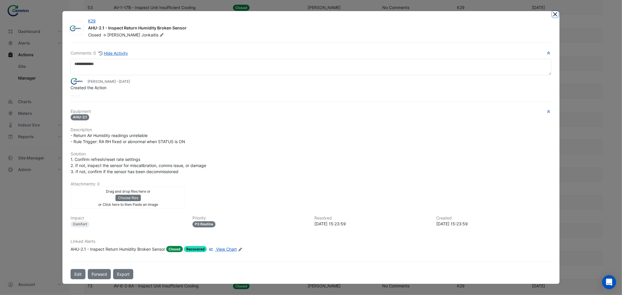
click at [555, 14] on button "Close" at bounding box center [556, 14] width 6 height 6
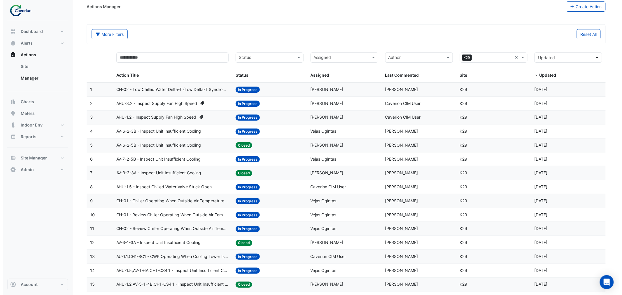
scroll to position [0, 0]
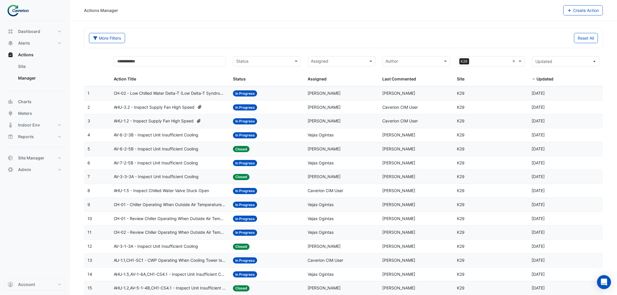
click at [499, 62] on input "text" at bounding box center [491, 62] width 39 height 7
click at [480, 73] on span "Cyber City B" at bounding box center [474, 73] width 24 height 5
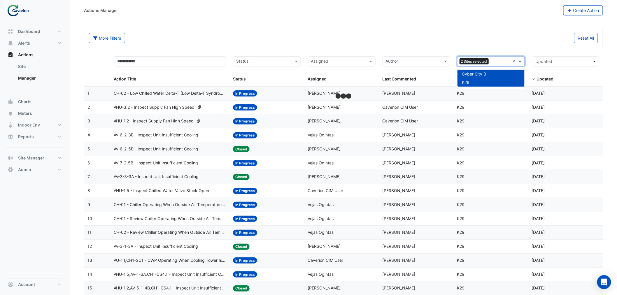
click at [507, 63] on input "text" at bounding box center [500, 62] width 19 height 7
click at [479, 82] on div "K29" at bounding box center [491, 82] width 67 height 8
click at [410, 32] on div "More Filters Reset All" at bounding box center [343, 38] width 519 height 20
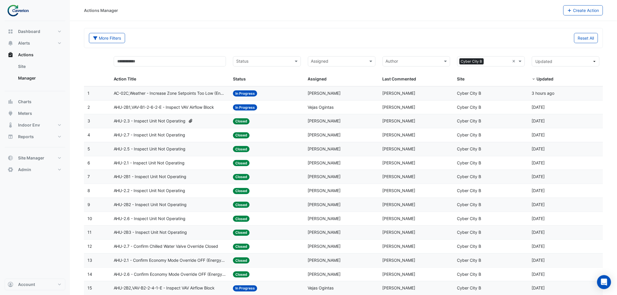
click at [162, 107] on span "AHU-2B1,VAV-B1-2-6-2-E - Inspect VAV Airflow Block" at bounding box center [164, 107] width 101 height 7
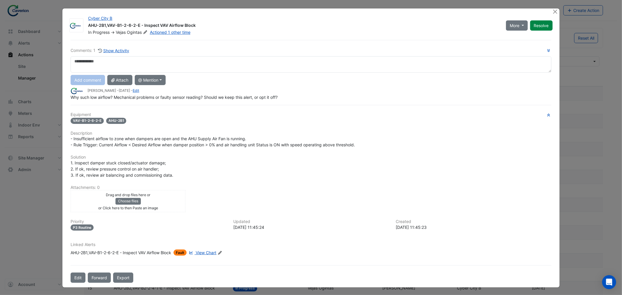
click at [214, 253] on span "View Chart" at bounding box center [206, 252] width 21 height 5
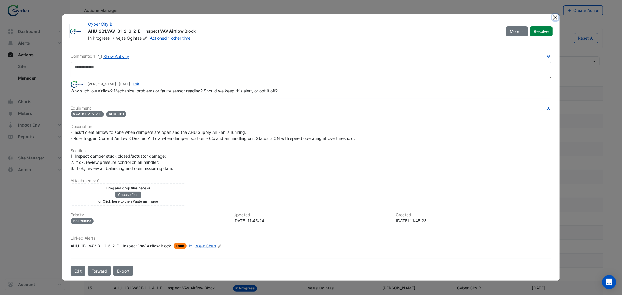
click at [554, 15] on button "Close" at bounding box center [556, 17] width 6 height 6
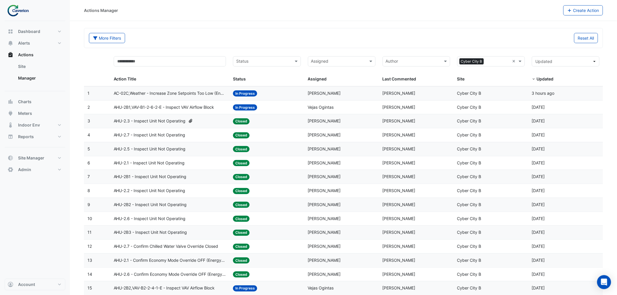
click at [168, 92] on span "AC-02C,Weather - Increase Zone Setpoints Too Low (Energy Saving)" at bounding box center [170, 93] width 113 height 7
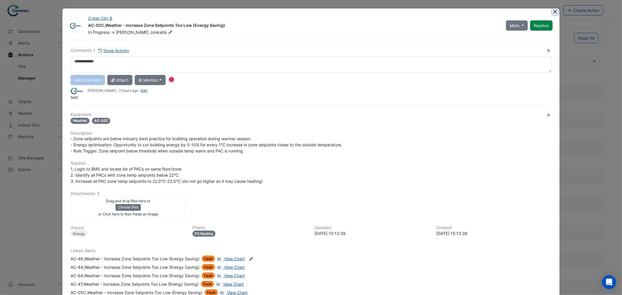
drag, startPoint x: 553, startPoint y: 11, endPoint x: 379, endPoint y: 36, distance: 175.6
click at [553, 11] on button "Close" at bounding box center [556, 11] width 6 height 6
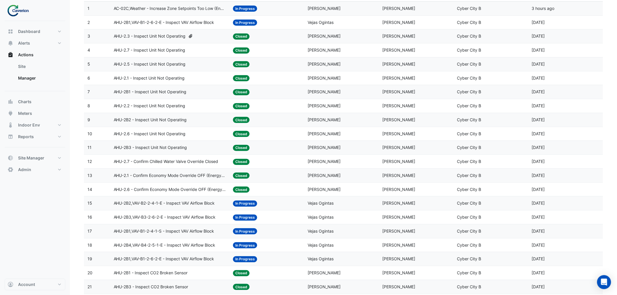
scroll to position [97, 0]
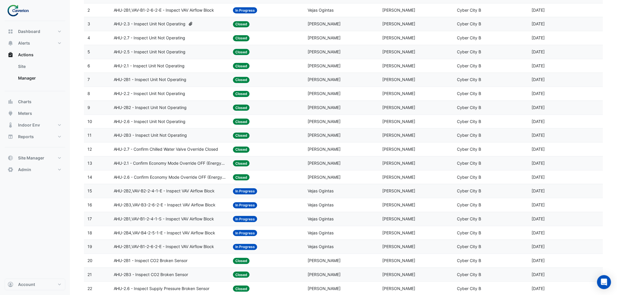
click at [158, 192] on span "AHU-2B2,VAV-B2-2-4-1-E - Inspect VAV Airflow Block" at bounding box center [164, 191] width 101 height 7
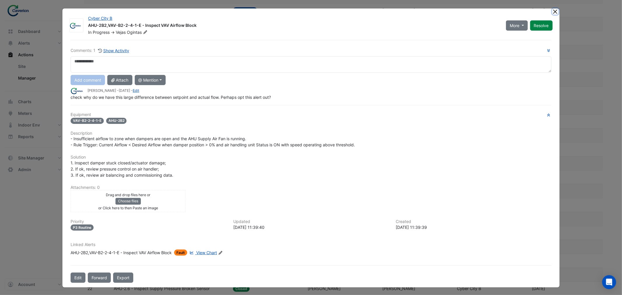
click at [557, 12] on button "Close" at bounding box center [556, 11] width 6 height 6
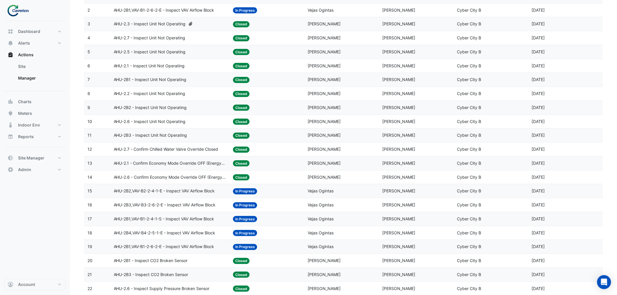
click at [179, 165] on span "AHU-2.1 - Confirm Economy Mode Override OFF (Energy Waste)" at bounding box center [170, 163] width 113 height 7
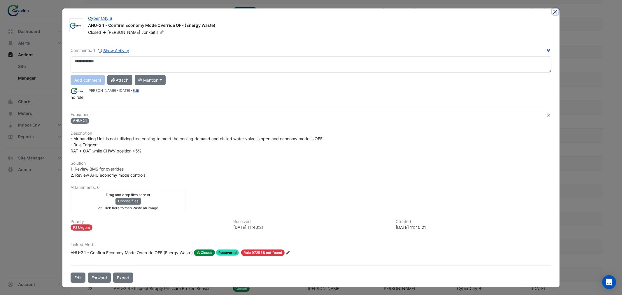
click at [553, 10] on button "Close" at bounding box center [556, 11] width 6 height 6
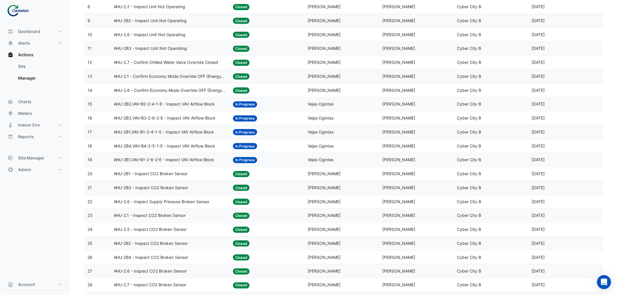
scroll to position [194, 0]
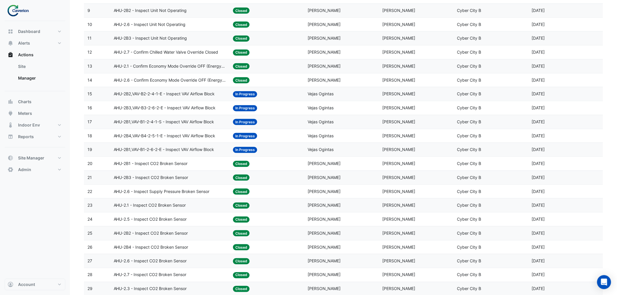
click at [164, 209] on span "AHU-2.1 - Inspect CO2 Broken Sensor" at bounding box center [150, 205] width 72 height 7
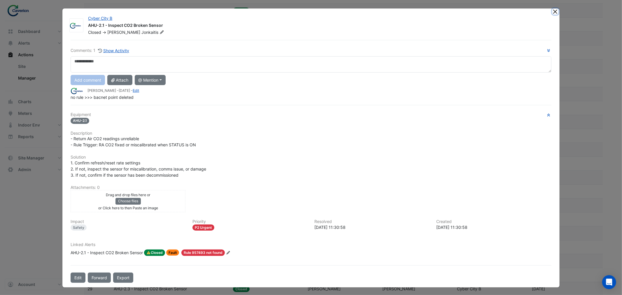
click at [554, 12] on button "Close" at bounding box center [556, 11] width 6 height 6
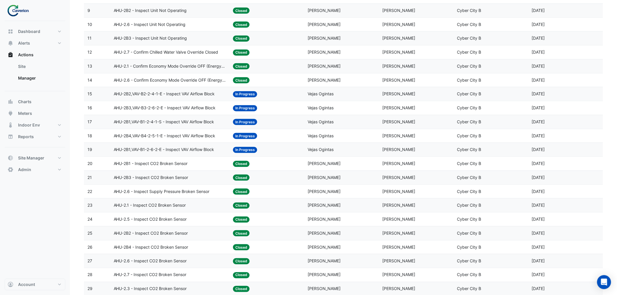
click at [153, 206] on span "AHU-2.1 - Inspect CO2 Broken Sensor" at bounding box center [150, 205] width 72 height 7
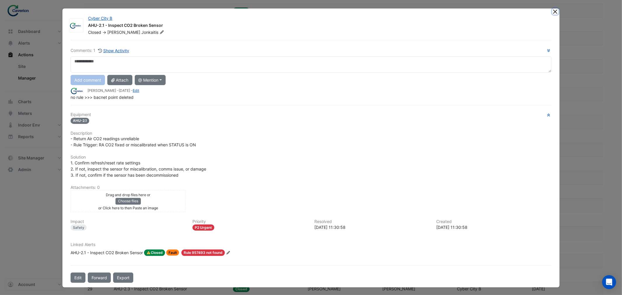
click at [553, 12] on button "Close" at bounding box center [556, 11] width 6 height 6
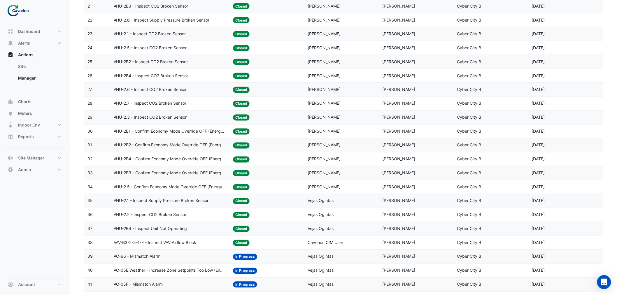
scroll to position [389, 0]
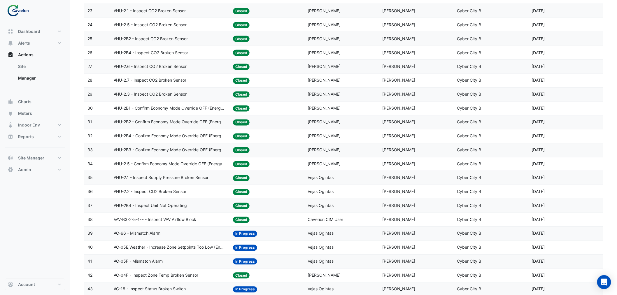
click at [165, 163] on datatable-body-cell "Action Title: AHU-2.5 - Confirm Economy Mode Override OFF (Energy Waste)" at bounding box center [170, 165] width 120 height 14
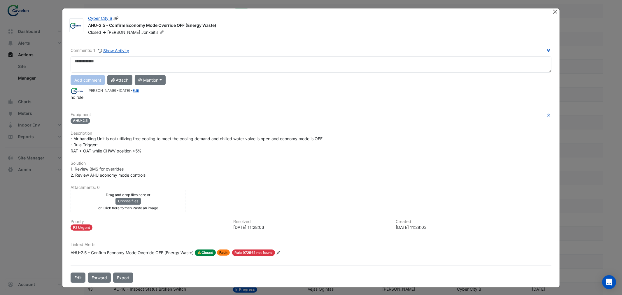
drag, startPoint x: 550, startPoint y: 13, endPoint x: 553, endPoint y: 11, distance: 4.5
click at [552, 12] on app-escalated-ticket-details-modal "Cyber City B AHU-2.5 - Confirm Economy Mode Override OFF (Energy Waste) Closed …" at bounding box center [310, 147] width 497 height 279
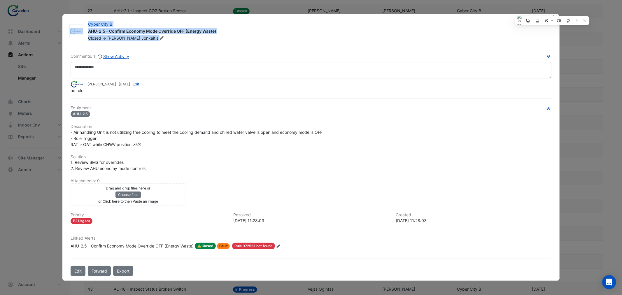
click at [553, 11] on ngb-modal-window "Cyber City B AHU-2.5 - Confirm Economy Mode Override OFF (Energy Waste) Closed …" at bounding box center [311, 147] width 622 height 295
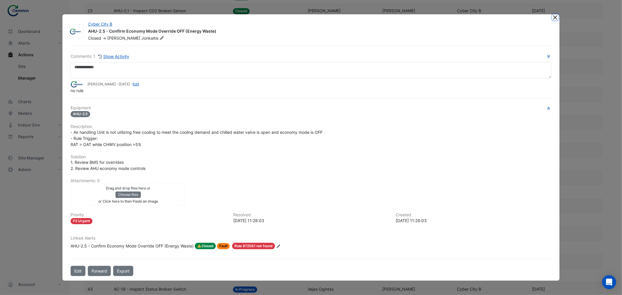
click at [555, 19] on button "Close" at bounding box center [556, 17] width 6 height 6
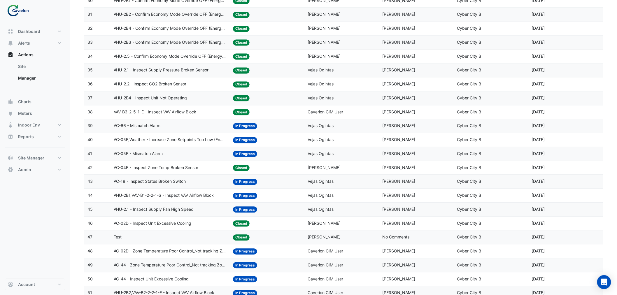
scroll to position [518, 0]
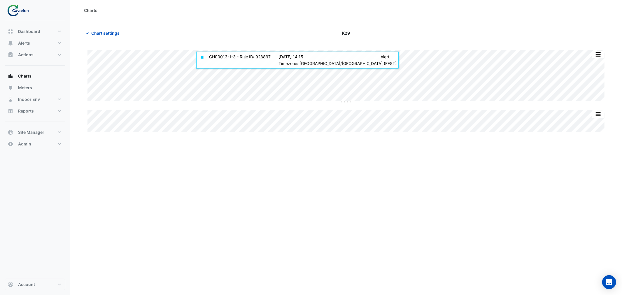
type input "**********"
click at [113, 33] on span "Chart settings" at bounding box center [105, 33] width 28 height 6
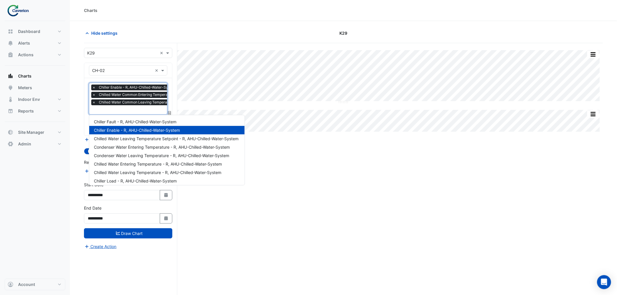
scroll to position [0, 3]
click at [123, 111] on input "text" at bounding box center [158, 110] width 139 height 6
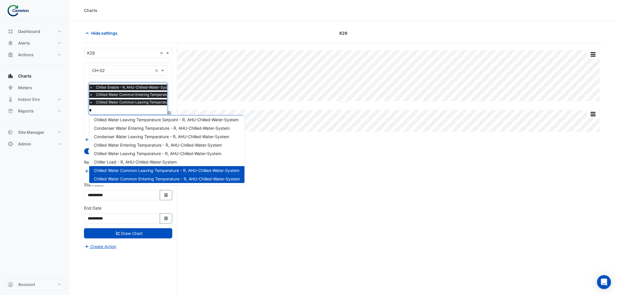
scroll to position [0, 0]
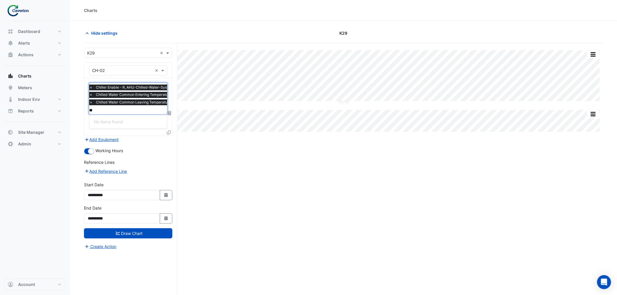
type input "*"
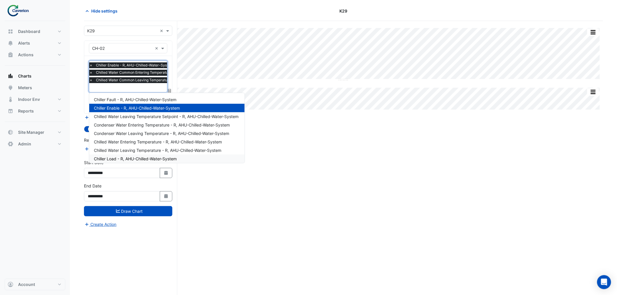
click at [114, 156] on span "Chiller Load - R, AHU-Chilled-Water-System" at bounding box center [135, 158] width 83 height 5
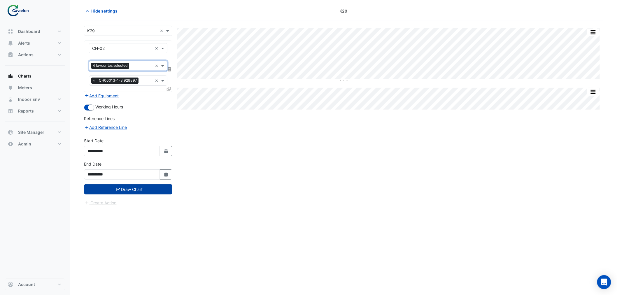
click at [132, 189] on button "Draw Chart" at bounding box center [128, 189] width 88 height 10
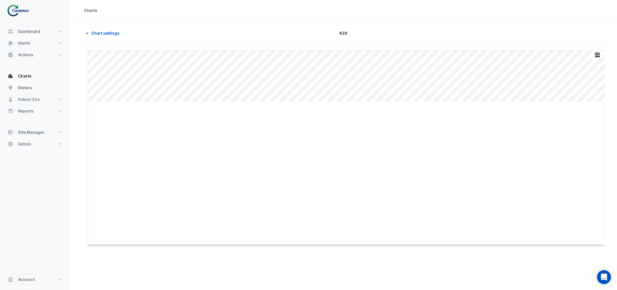
drag, startPoint x: 345, startPoint y: 102, endPoint x: 342, endPoint y: 244, distance: 142.7
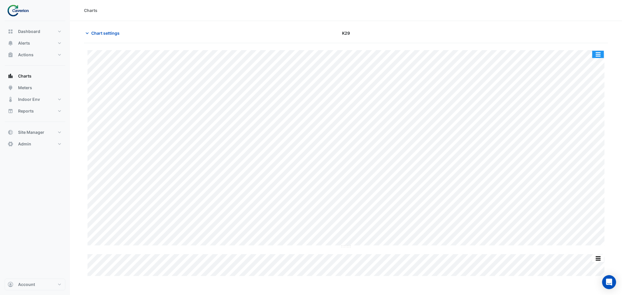
click at [599, 53] on button "button" at bounding box center [599, 54] width 12 height 7
click at [428, 39] on div "Chart settings K29" at bounding box center [346, 35] width 524 height 15
click at [106, 31] on span "Chart settings" at bounding box center [105, 33] width 28 height 6
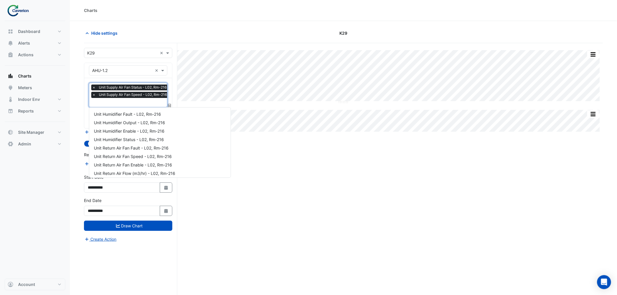
scroll to position [0, 3]
click at [114, 103] on input "text" at bounding box center [128, 103] width 78 height 6
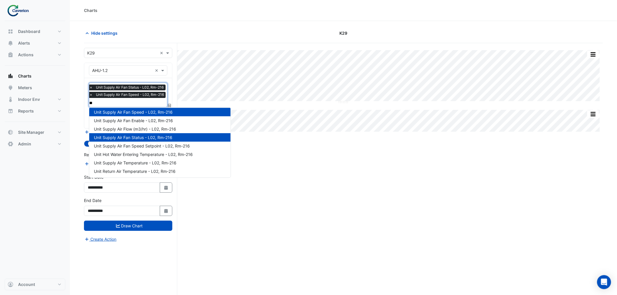
scroll to position [19, 0]
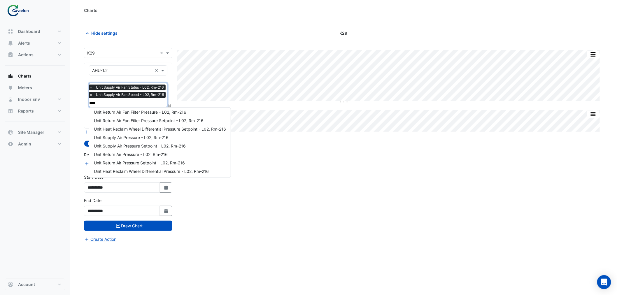
type input "*****"
click at [132, 138] on span "Unit Supply Air Pressure - L02, Rm-216" at bounding box center [131, 137] width 75 height 5
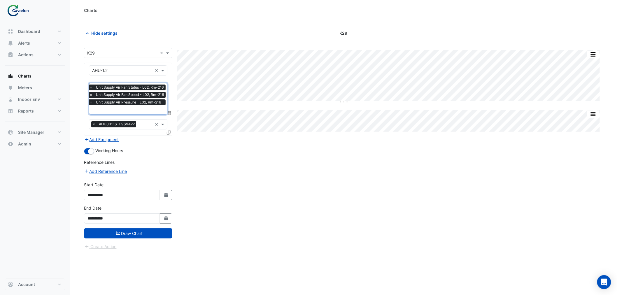
click at [127, 111] on input "text" at bounding box center [128, 110] width 78 height 6
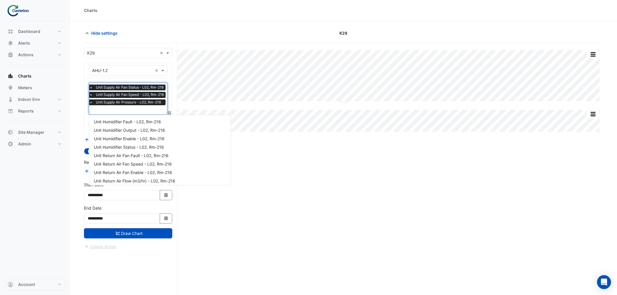
scroll to position [163, 0]
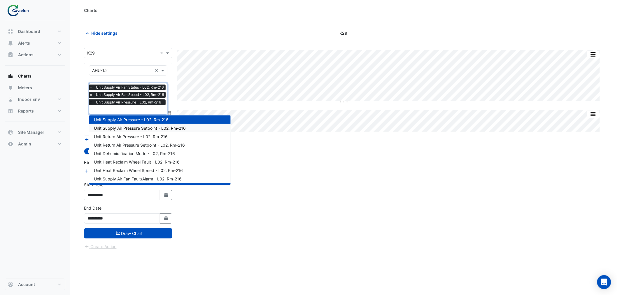
click at [126, 127] on span "Unit Supply Air Pressure Setpoint - L02, Rm-216" at bounding box center [140, 128] width 92 height 5
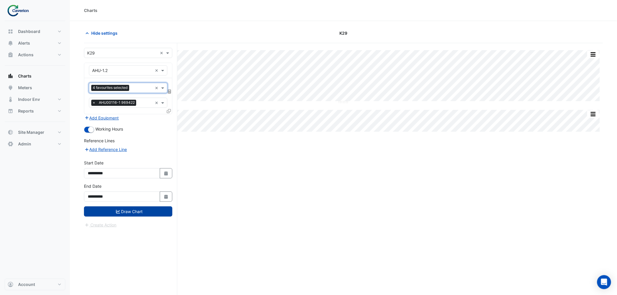
click at [128, 212] on button "Draw Chart" at bounding box center [128, 212] width 88 height 10
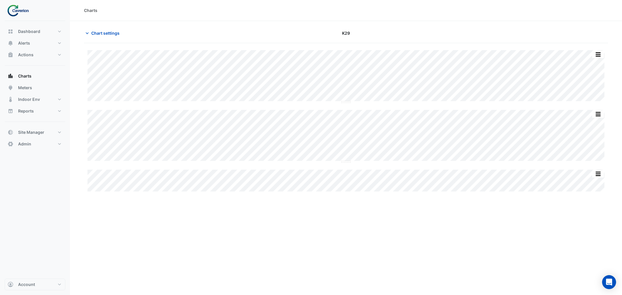
click at [344, 206] on div "Charts Chart settings K29 Split All Split None Print Save as JPEG Save as PNG P…" at bounding box center [346, 147] width 552 height 295
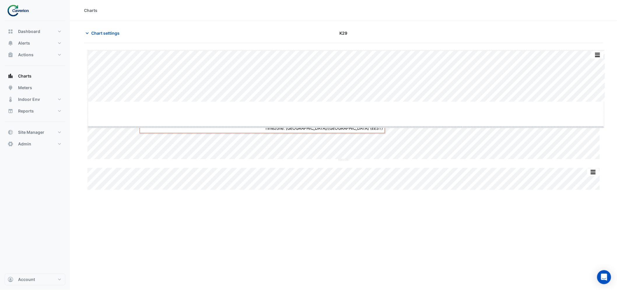
drag, startPoint x: 347, startPoint y: 102, endPoint x: 347, endPoint y: 121, distance: 19.0
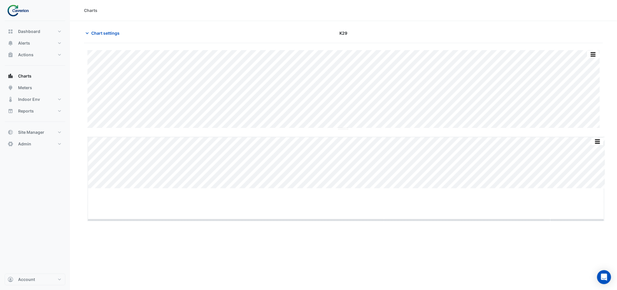
drag, startPoint x: 346, startPoint y: 188, endPoint x: 354, endPoint y: 220, distance: 32.5
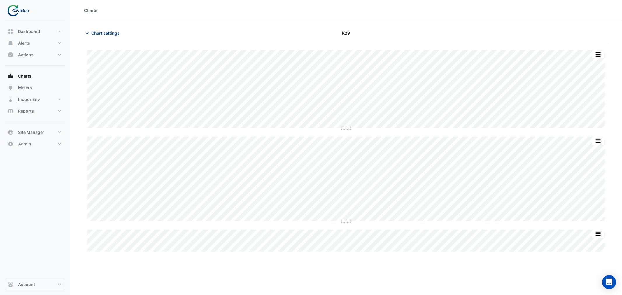
click at [105, 32] on span "Chart settings" at bounding box center [105, 33] width 28 height 6
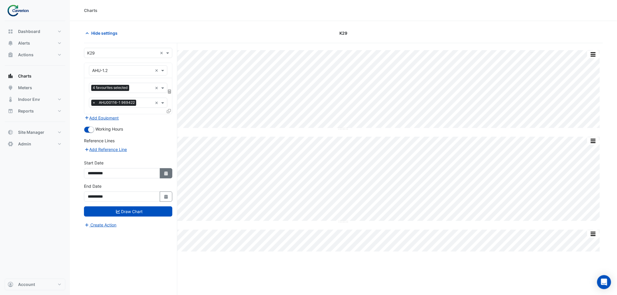
click at [167, 172] on icon "button" at bounding box center [166, 174] width 4 height 4
select select "*"
select select "****"
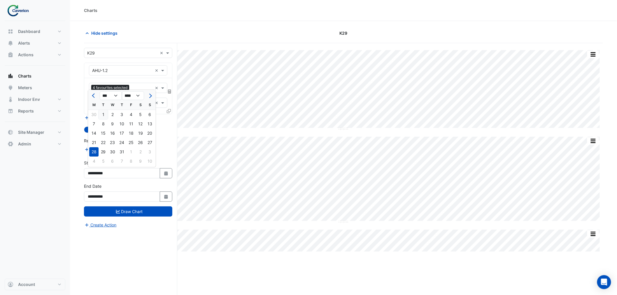
click at [104, 113] on div "1" at bounding box center [103, 114] width 9 height 9
type input "**********"
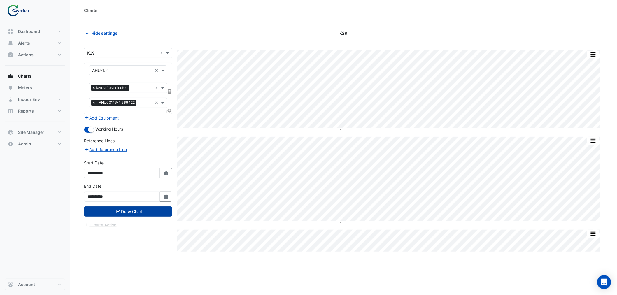
click at [140, 211] on button "Draw Chart" at bounding box center [128, 212] width 88 height 10
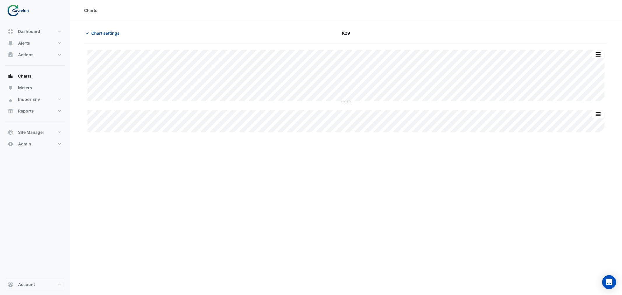
type input "**********"
click at [104, 31] on span "Chart settings" at bounding box center [105, 33] width 28 height 6
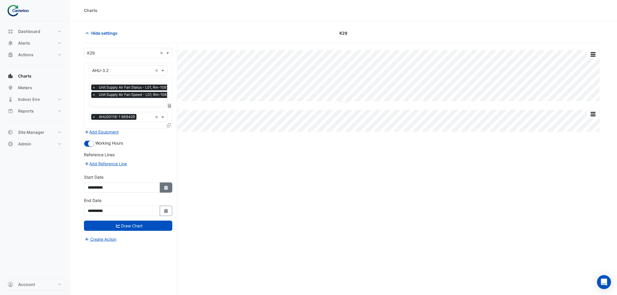
click at [166, 186] on icon "Select Date" at bounding box center [166, 188] width 5 height 4
select select "*"
select select "****"
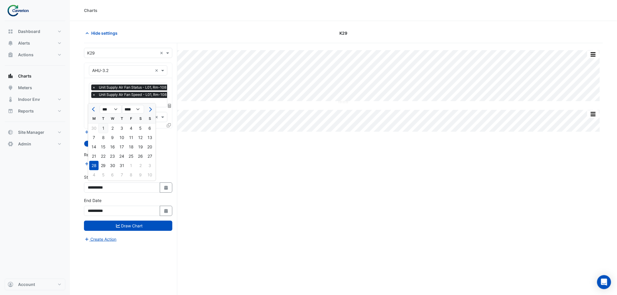
click at [102, 127] on div "1" at bounding box center [103, 128] width 9 height 9
type input "**********"
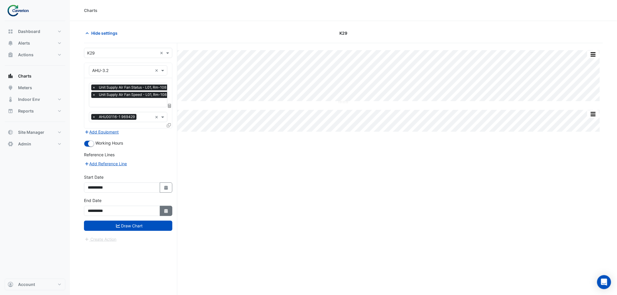
click at [162, 208] on button "Select Date" at bounding box center [166, 211] width 13 height 10
select select "*"
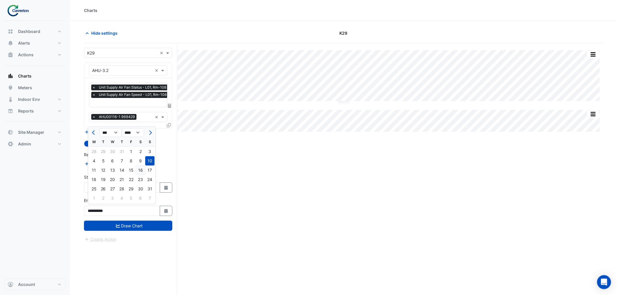
click at [139, 167] on div "16" at bounding box center [140, 170] width 9 height 9
type input "**********"
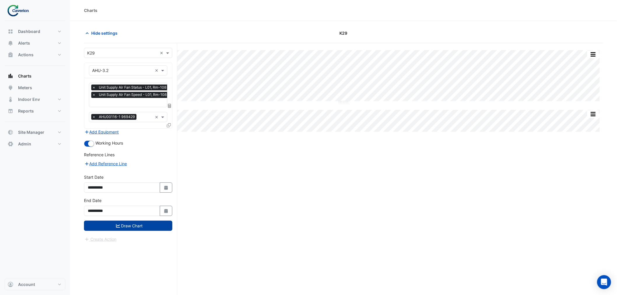
click at [148, 223] on button "Draw Chart" at bounding box center [128, 226] width 88 height 10
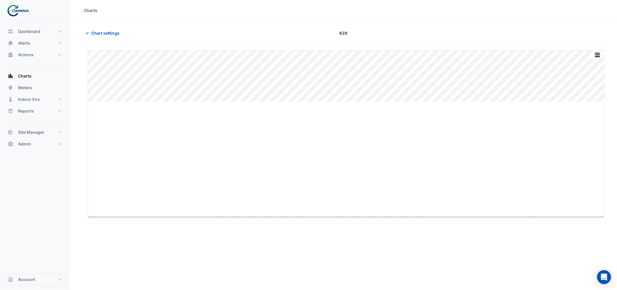
drag, startPoint x: 345, startPoint y: 102, endPoint x: 352, endPoint y: 218, distance: 116.0
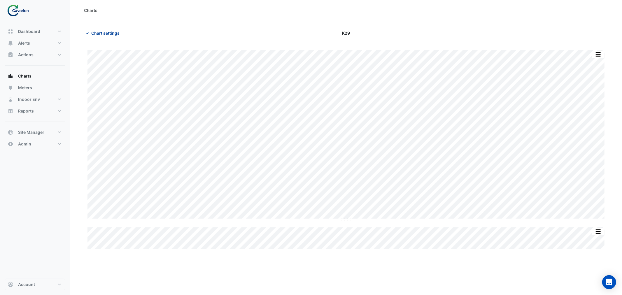
click at [103, 33] on span "Chart settings" at bounding box center [105, 33] width 28 height 6
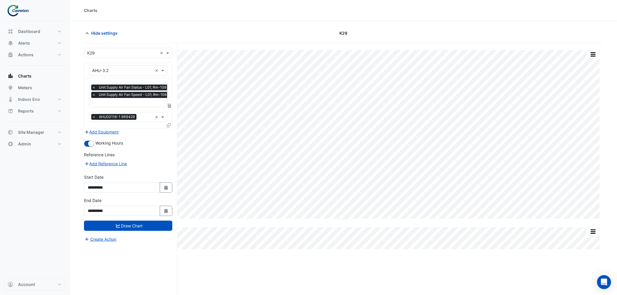
click at [122, 102] on input "text" at bounding box center [131, 103] width 78 height 6
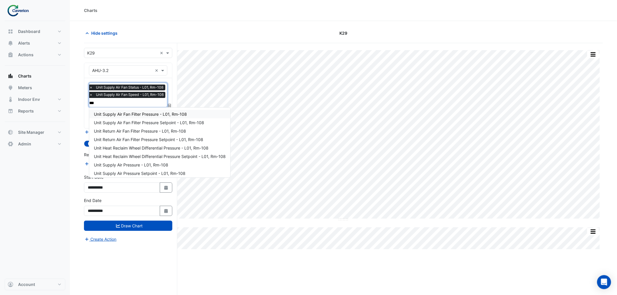
type input "****"
click at [133, 163] on span "Unit Supply Air Pressure - L01, Rm-108" at bounding box center [131, 164] width 74 height 5
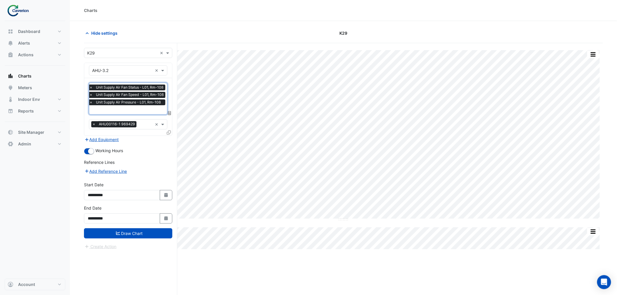
click at [129, 110] on input "text" at bounding box center [128, 110] width 78 height 6
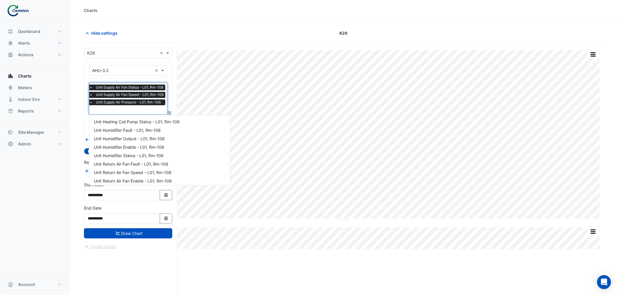
scroll to position [179, 0]
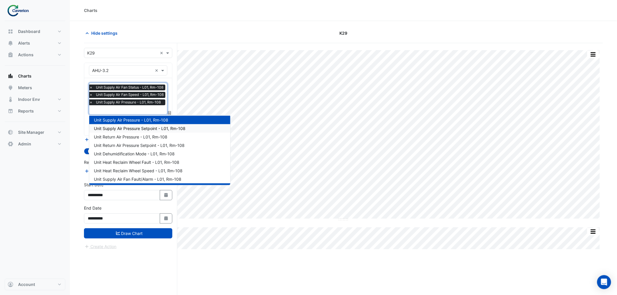
click at [138, 128] on span "Unit Supply Air Pressure Setpoint - L01, Rm-108" at bounding box center [140, 128] width 92 height 5
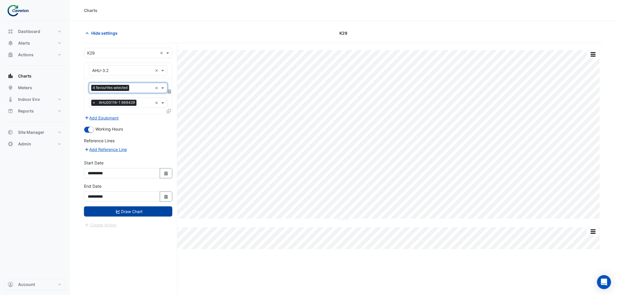
click at [153, 214] on button "Draw Chart" at bounding box center [128, 212] width 88 height 10
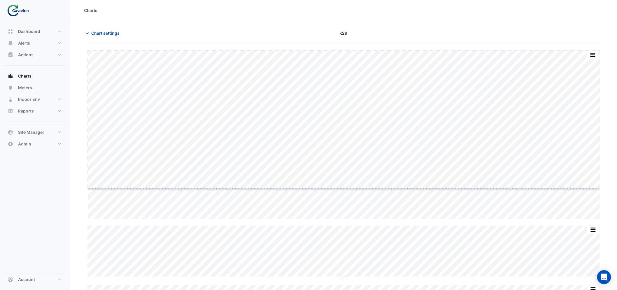
drag, startPoint x: 344, startPoint y: 220, endPoint x: 345, endPoint y: 194, distance: 25.7
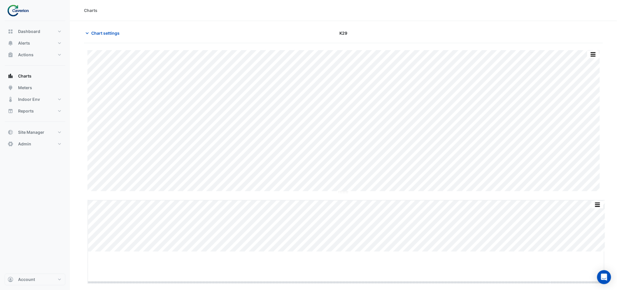
drag, startPoint x: 345, startPoint y: 252, endPoint x: 349, endPoint y: 283, distance: 31.4
drag, startPoint x: 343, startPoint y: 102, endPoint x: 343, endPoint y: 133, distance: 31.2
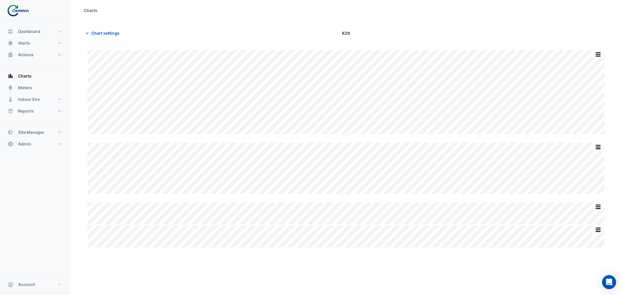
click at [346, 202] on div "Split by Equip Split All Split None Print Save as JPEG Save as PNG Pivot Data T…" at bounding box center [346, 149] width 524 height 198
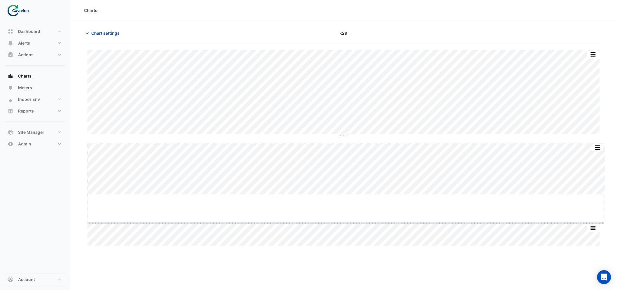
drag, startPoint x: 346, startPoint y: 194, endPoint x: 350, endPoint y: 222, distance: 28.6
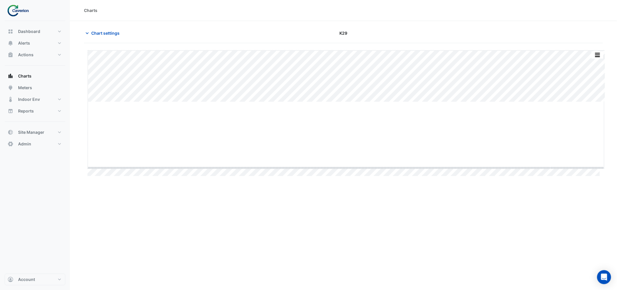
drag, startPoint x: 348, startPoint y: 102, endPoint x: 347, endPoint y: 167, distance: 65.9
drag, startPoint x: 345, startPoint y: 101, endPoint x: 345, endPoint y: 170, distance: 69.1
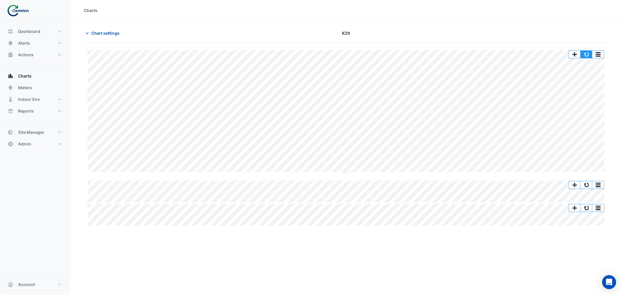
click at [586, 54] on button "button" at bounding box center [587, 54] width 12 height 7
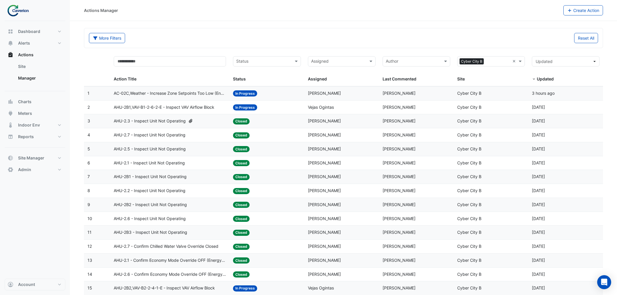
select select "***"
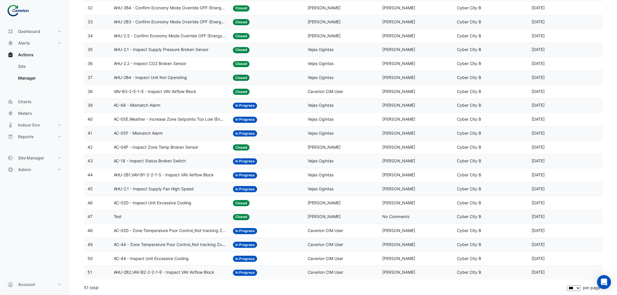
scroll to position [518, 0]
click at [160, 165] on span "AC-18 - Inspect Status Broken Switch" at bounding box center [150, 161] width 72 height 7
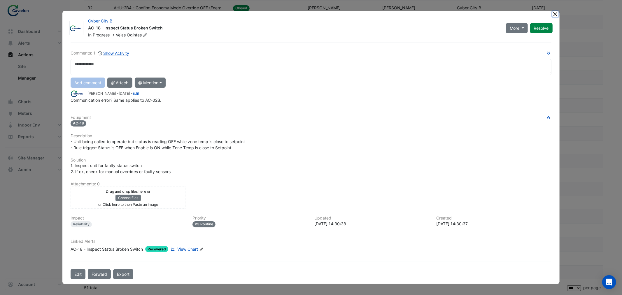
click at [555, 16] on button "Close" at bounding box center [556, 14] width 6 height 6
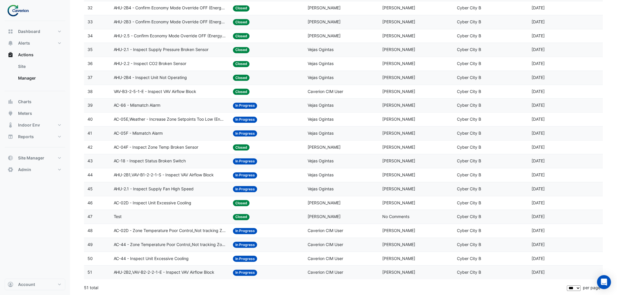
scroll to position [525, 0]
click at [162, 259] on span "AC-44 - Inspect Unit Excessive Cooling" at bounding box center [151, 259] width 75 height 7
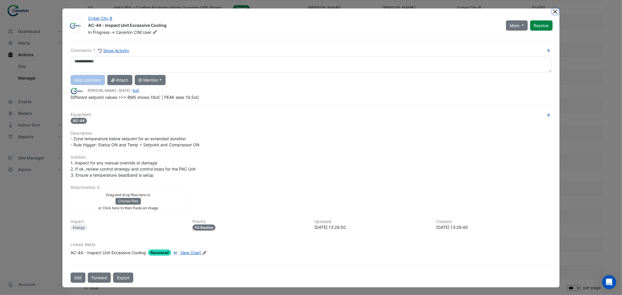
click at [555, 11] on button "Close" at bounding box center [556, 11] width 6 height 6
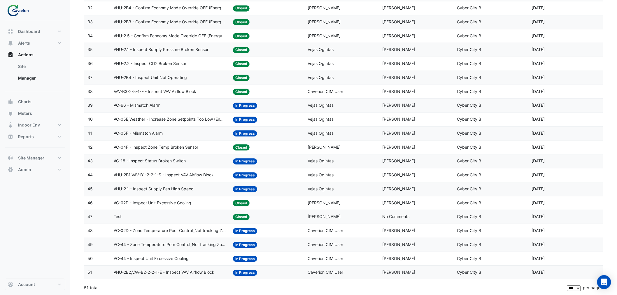
click at [155, 243] on span "AC-44 - Zone Temperature Poor Control_Not tracking Zone TSP" at bounding box center [170, 245] width 113 height 7
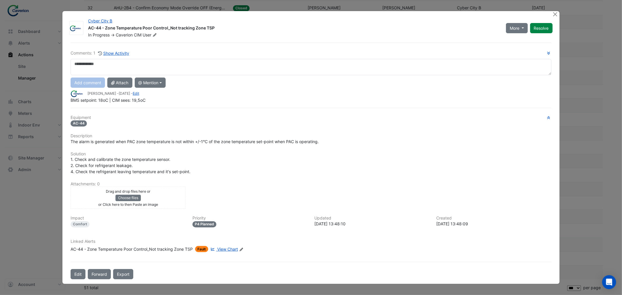
click at [220, 249] on span "View Chart" at bounding box center [227, 249] width 21 height 5
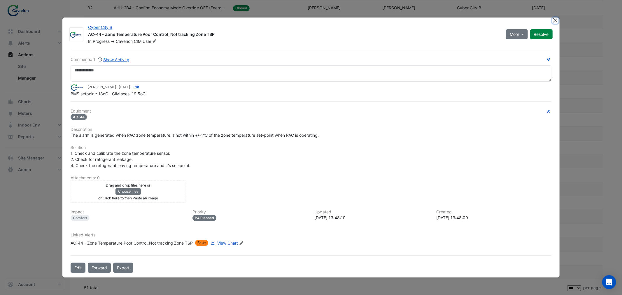
click at [555, 20] on button "Close" at bounding box center [556, 21] width 6 height 6
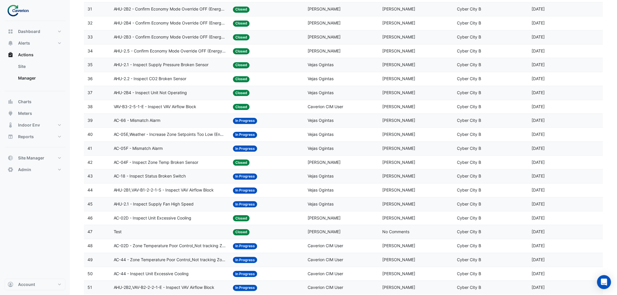
scroll to position [493, 0]
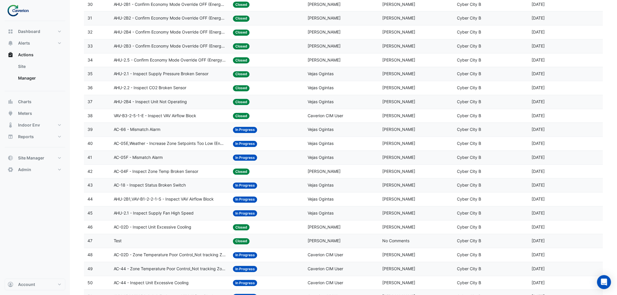
click at [153, 161] on span "AC-05F - Mismatch Alarm" at bounding box center [138, 157] width 49 height 7
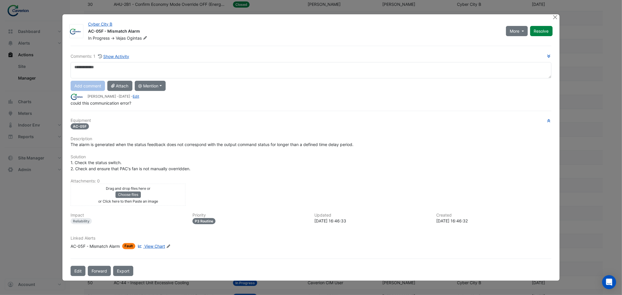
click at [151, 246] on span "View Chart" at bounding box center [154, 246] width 21 height 5
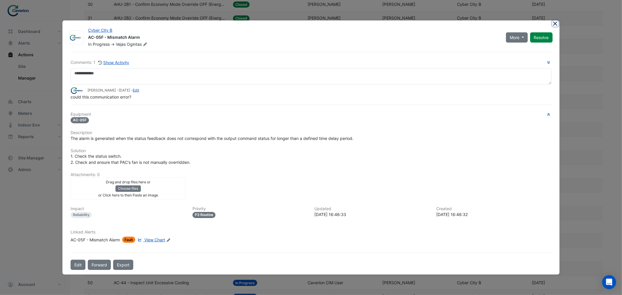
click at [557, 25] on button "Close" at bounding box center [556, 23] width 6 height 6
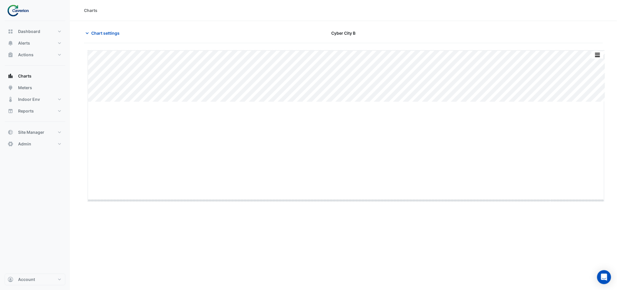
drag, startPoint x: 346, startPoint y: 103, endPoint x: 347, endPoint y: 204, distance: 101.5
